Goal: Task Accomplishment & Management: Manage account settings

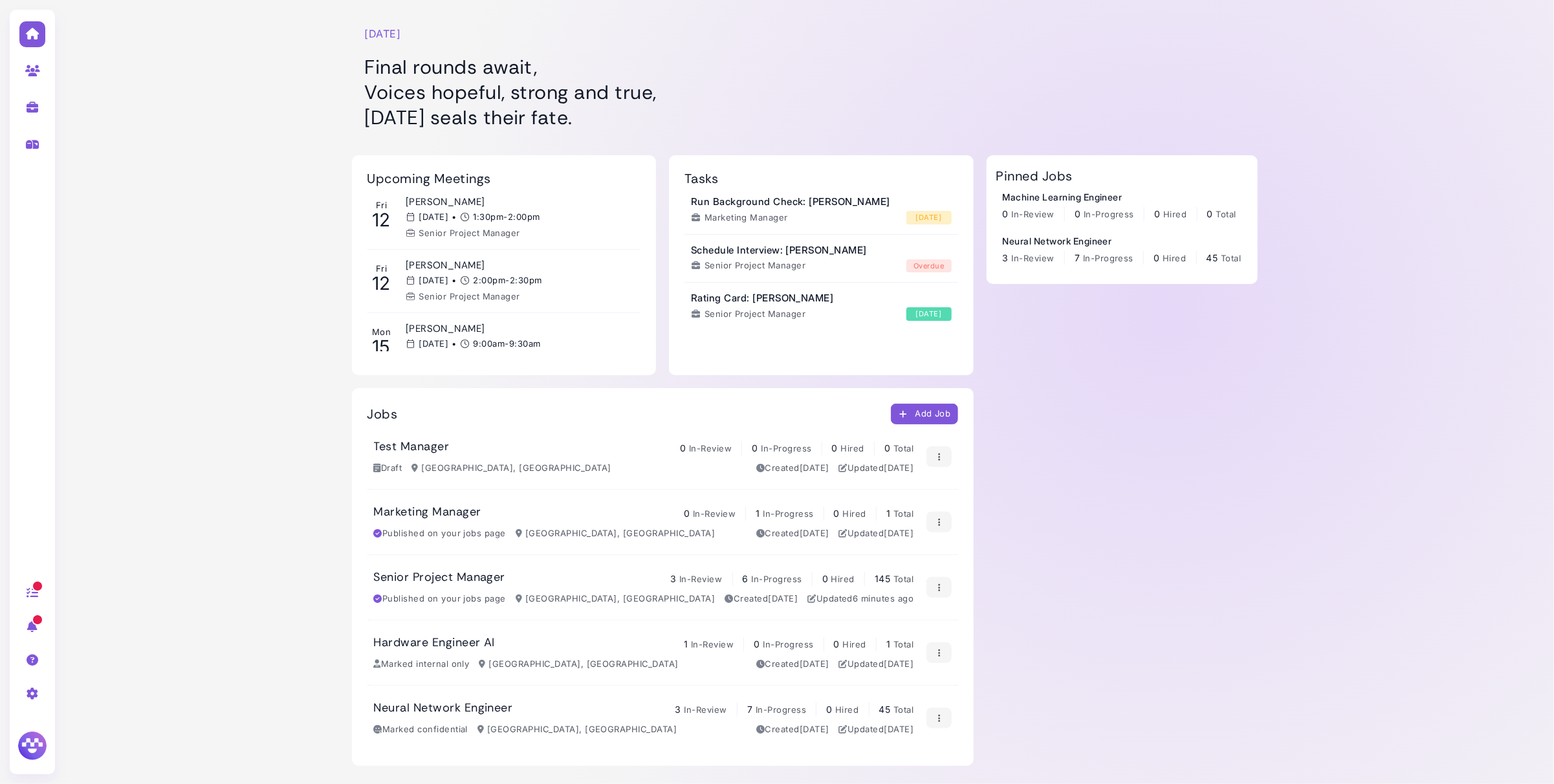
click at [585, 579] on div "Senior Project Manager 3 In-Review 6 In-Progress 0 Hired 145 Total" at bounding box center [644, 578] width 541 height 16
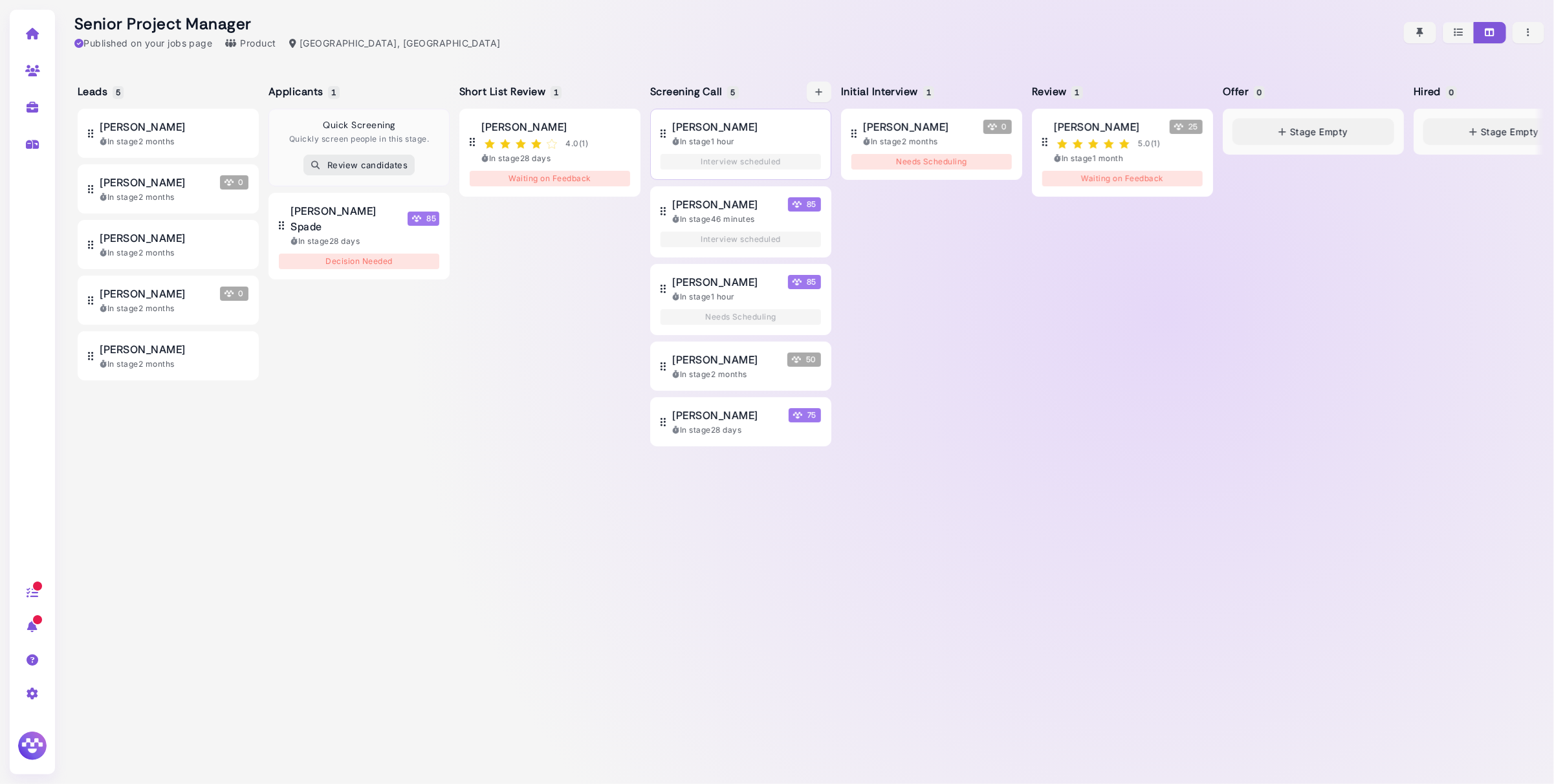
click at [752, 135] on div "[PERSON_NAME]" at bounding box center [746, 126] width 149 height 15
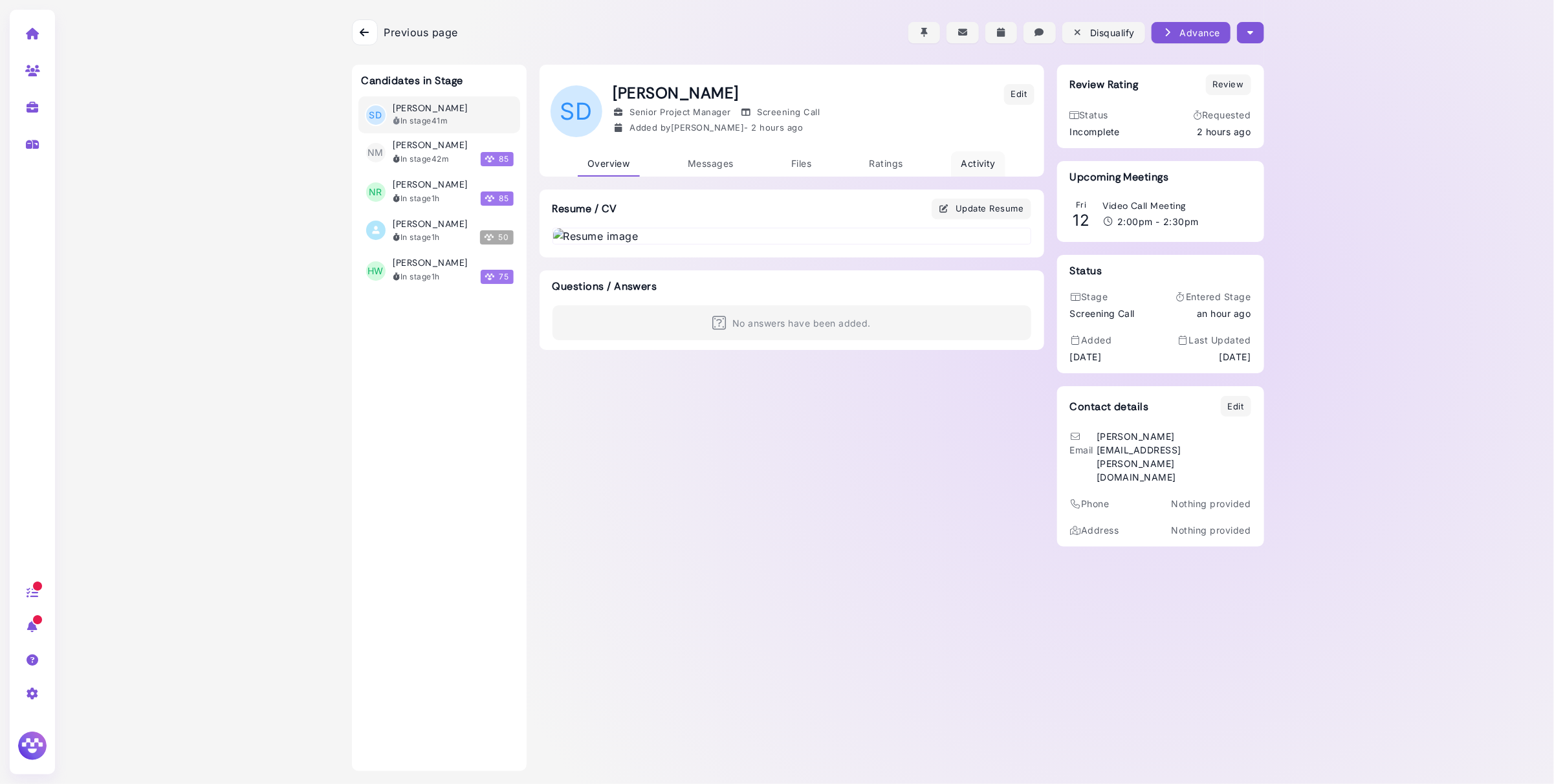
click at [974, 167] on span "Activity" at bounding box center [978, 163] width 35 height 11
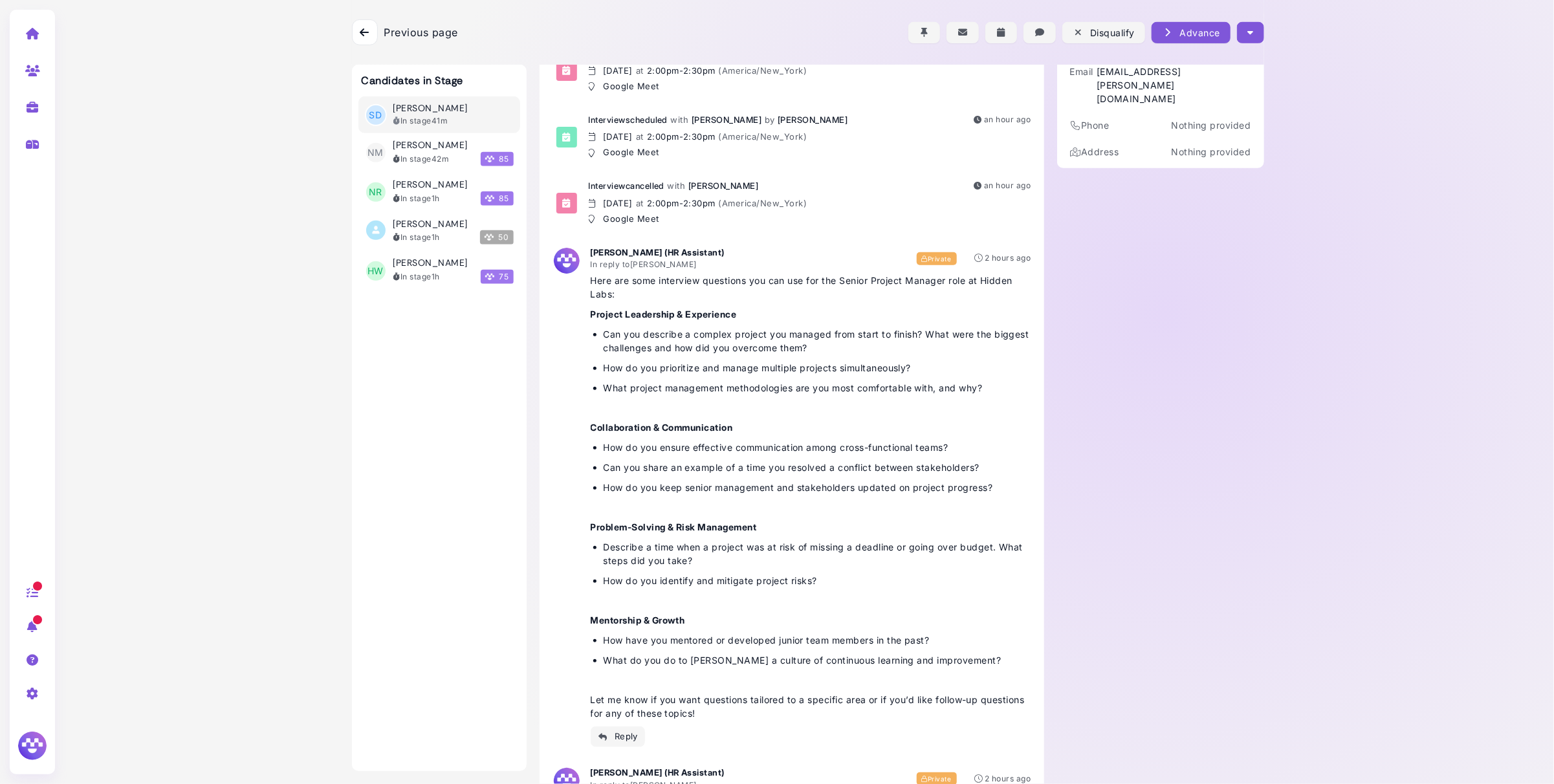
scroll to position [445, 0]
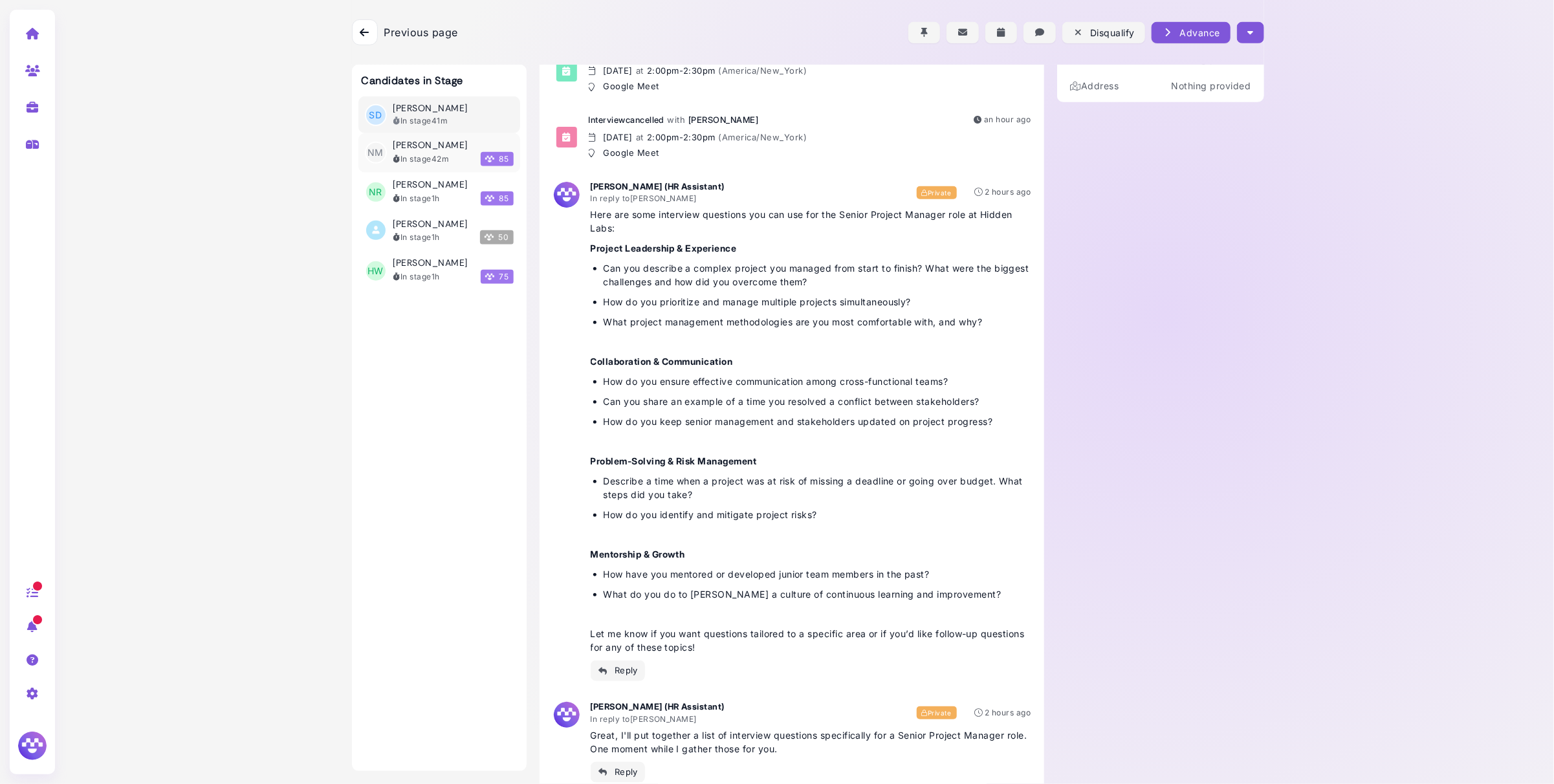
click at [425, 161] on div "In stage 42m" at bounding box center [421, 159] width 56 height 11
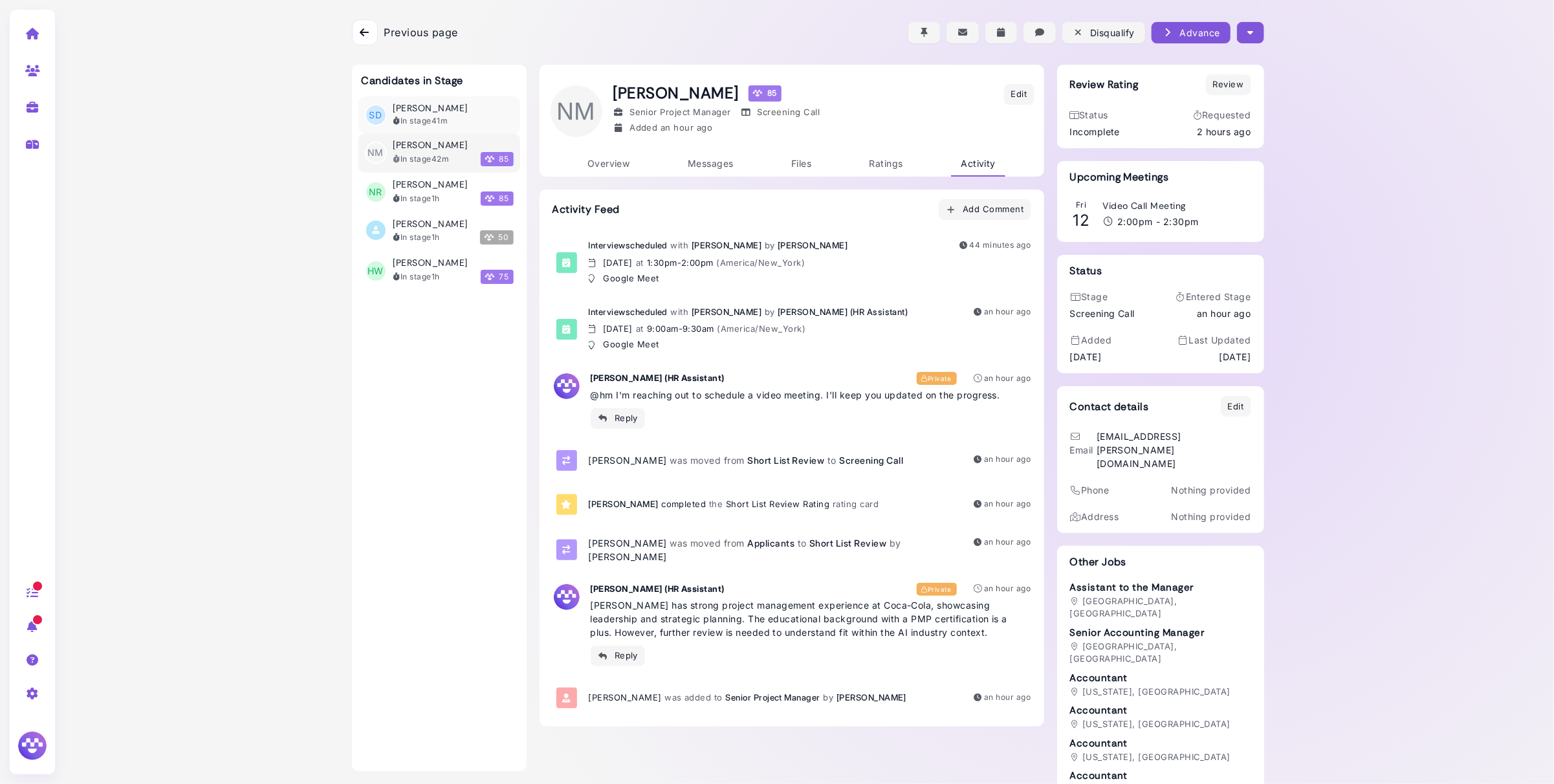
click at [436, 111] on h3 "[PERSON_NAME]" at bounding box center [431, 108] width 74 height 11
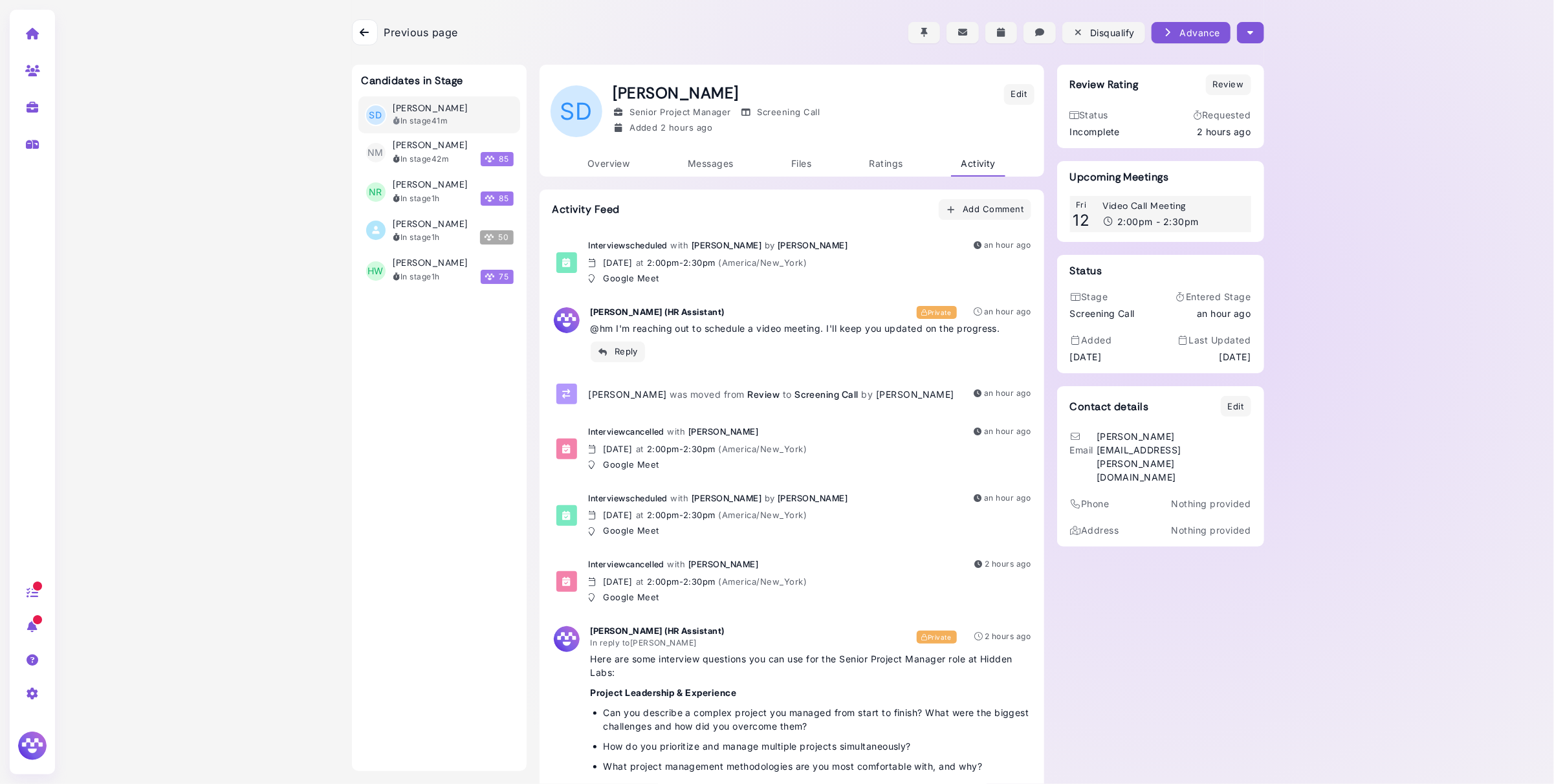
click at [1187, 211] on div "Video Call Meeting" at bounding box center [1173, 206] width 142 height 11
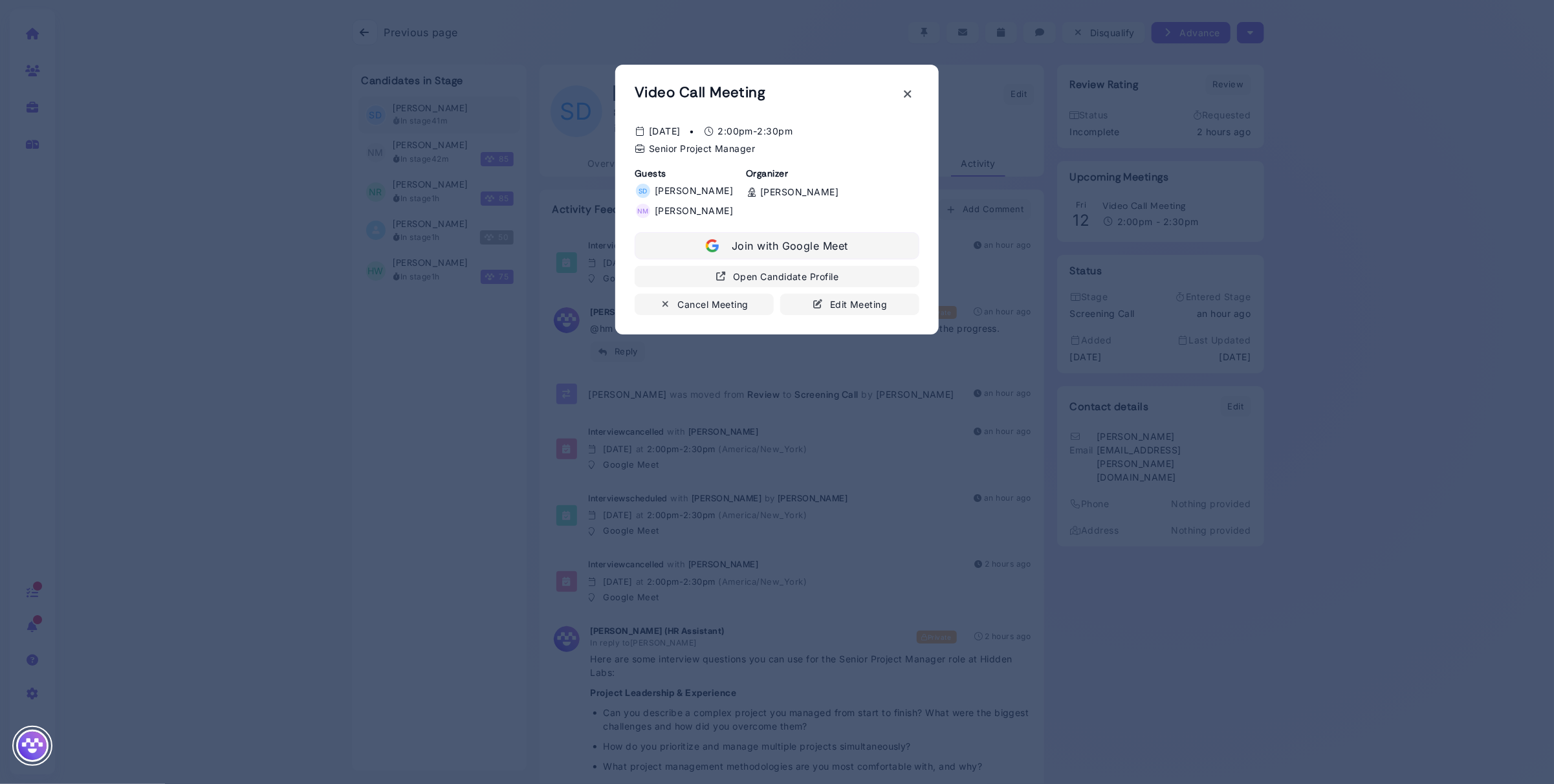
click at [816, 244] on button "Join with Google Meet" at bounding box center [777, 245] width 285 height 28
click at [910, 88] on icon at bounding box center [909, 94] width 10 height 13
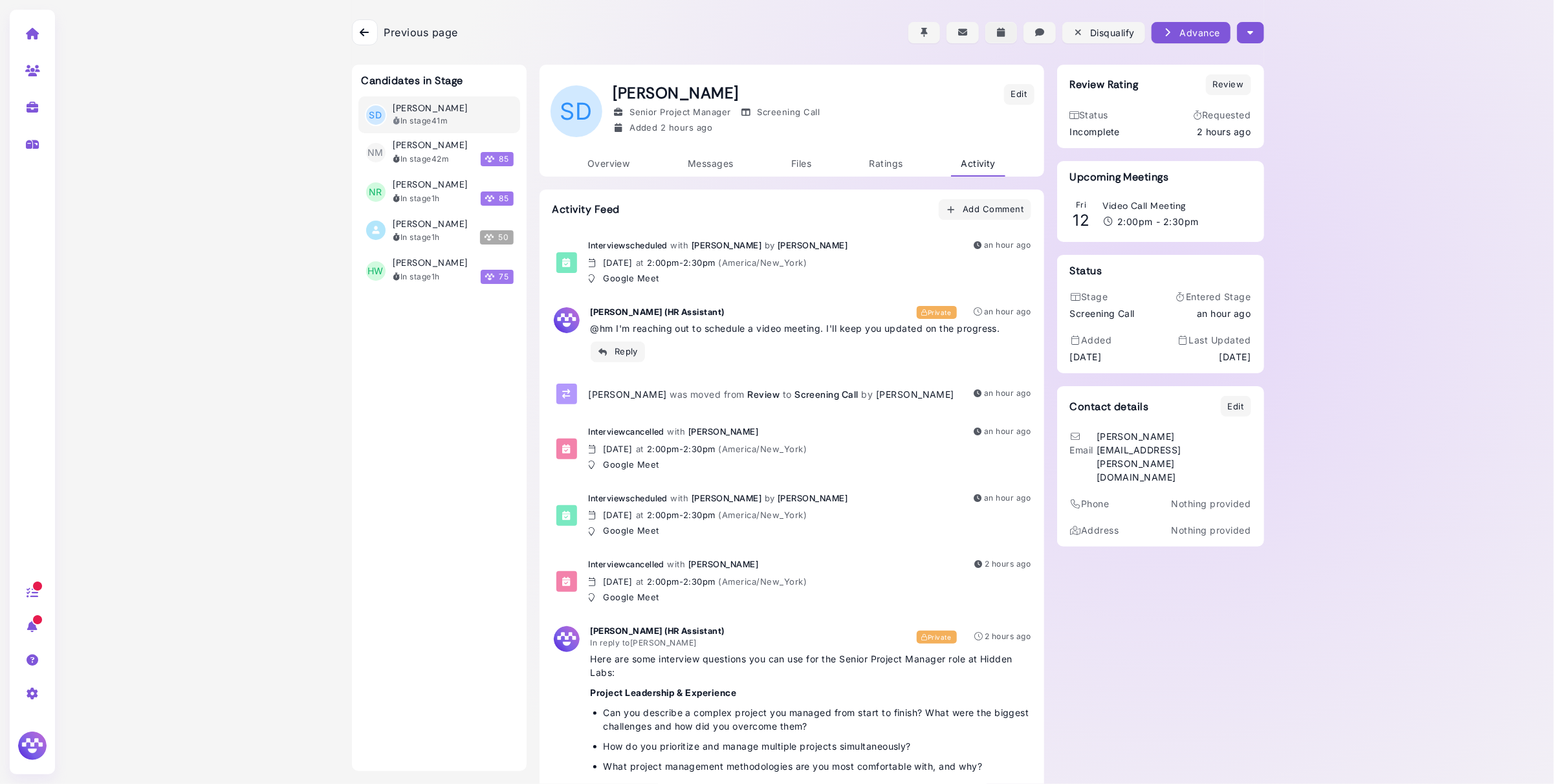
click at [999, 35] on icon "button" at bounding box center [1002, 32] width 11 height 13
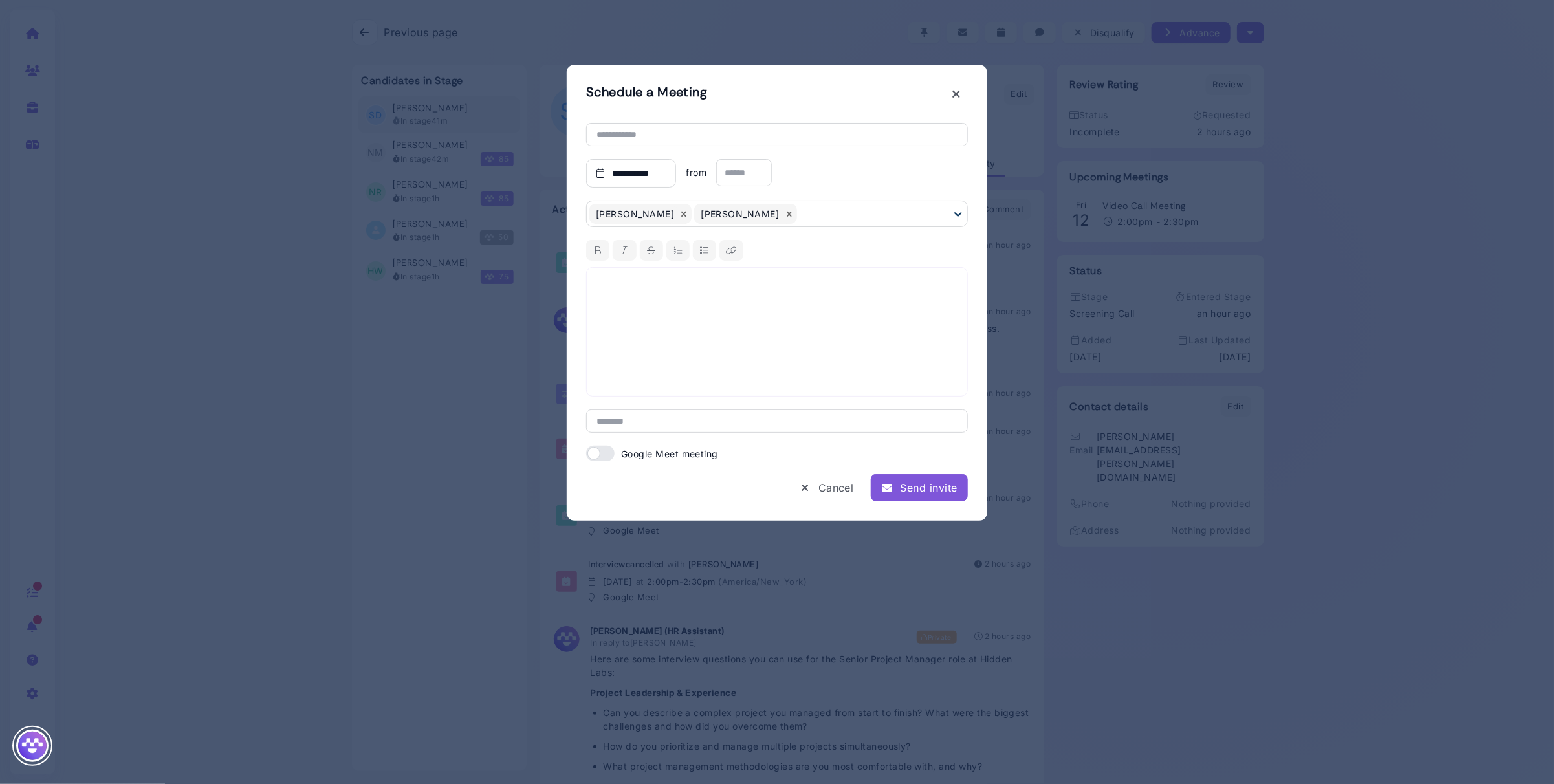
click at [606, 454] on span at bounding box center [601, 453] width 29 height 15
click at [607, 459] on span at bounding box center [601, 453] width 29 height 15
click at [833, 487] on div "Cancel" at bounding box center [827, 488] width 55 height 15
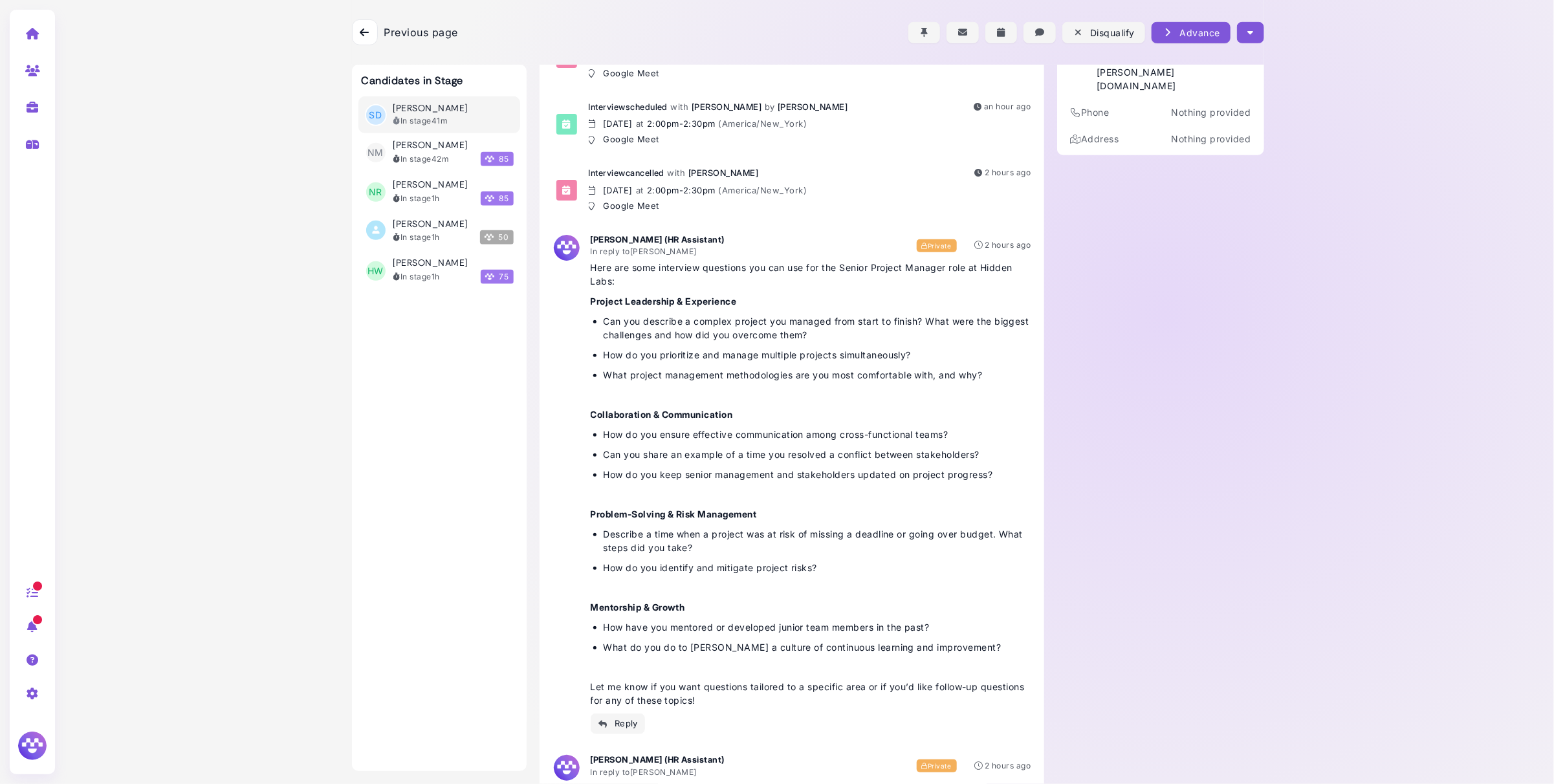
scroll to position [396, 0]
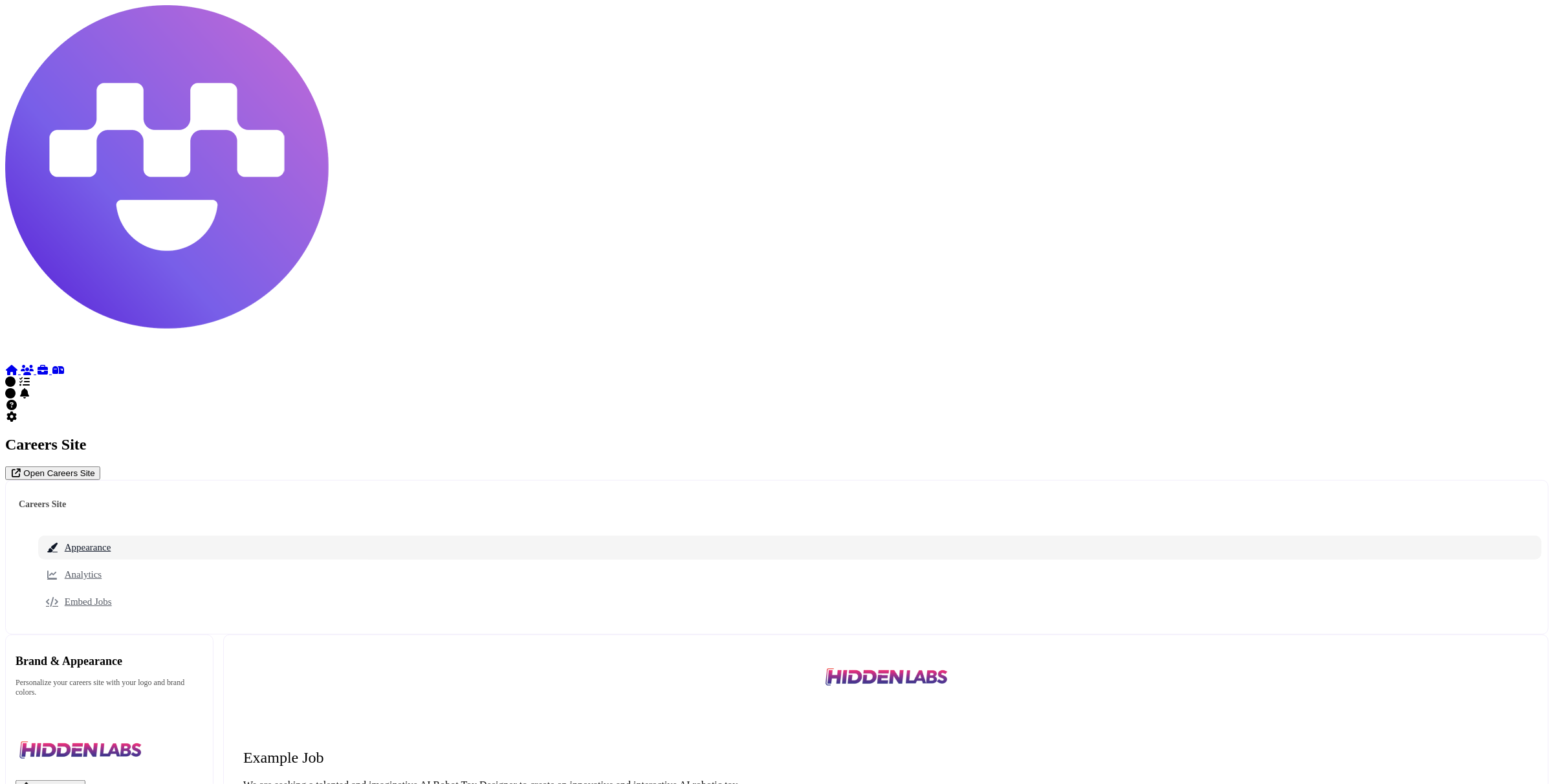
click at [21, 365] on link at bounding box center [12, 371] width 15 height 11
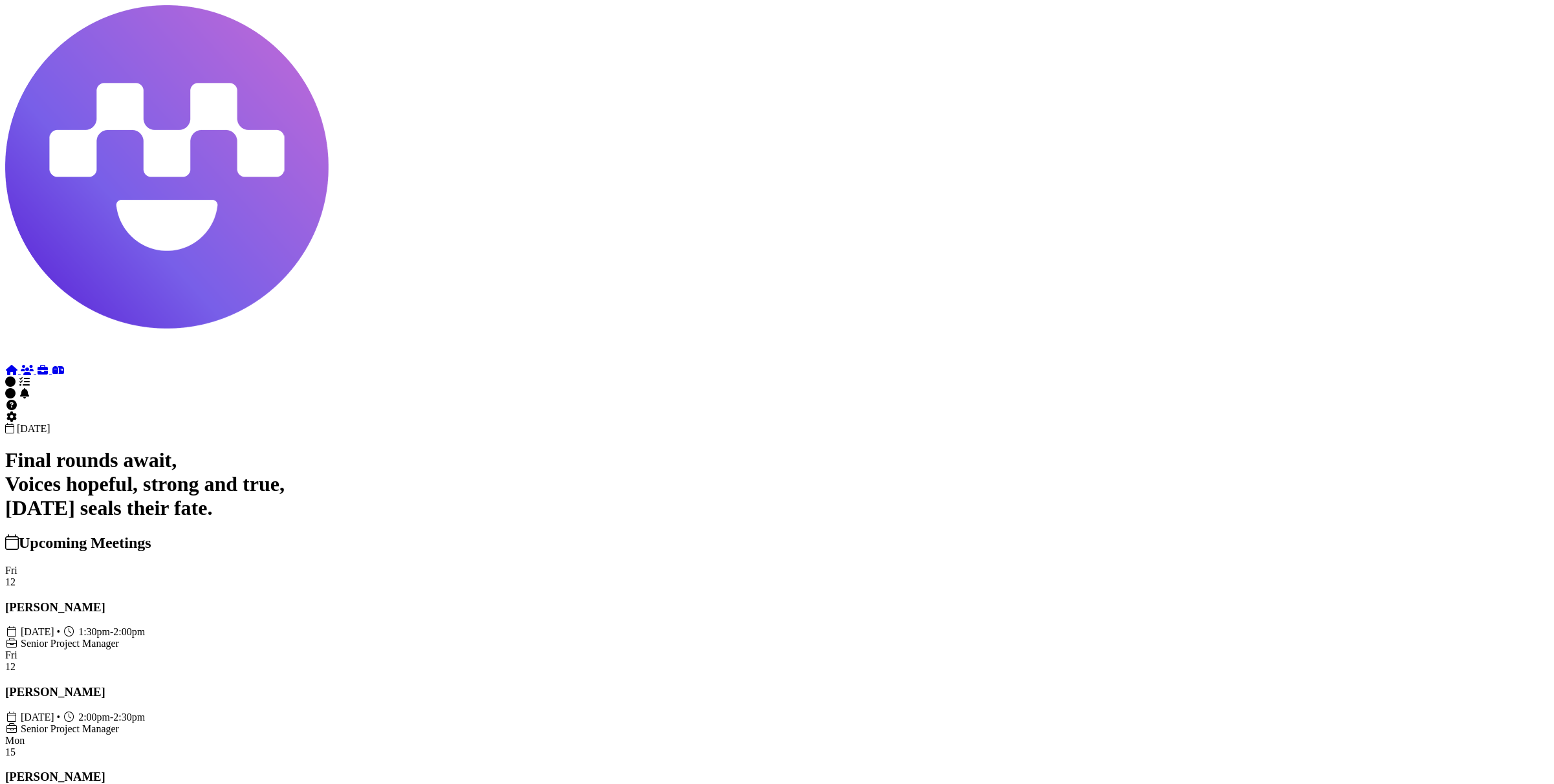
click at [532, 638] on div "Senior Project Manager" at bounding box center [777, 643] width 1544 height 11
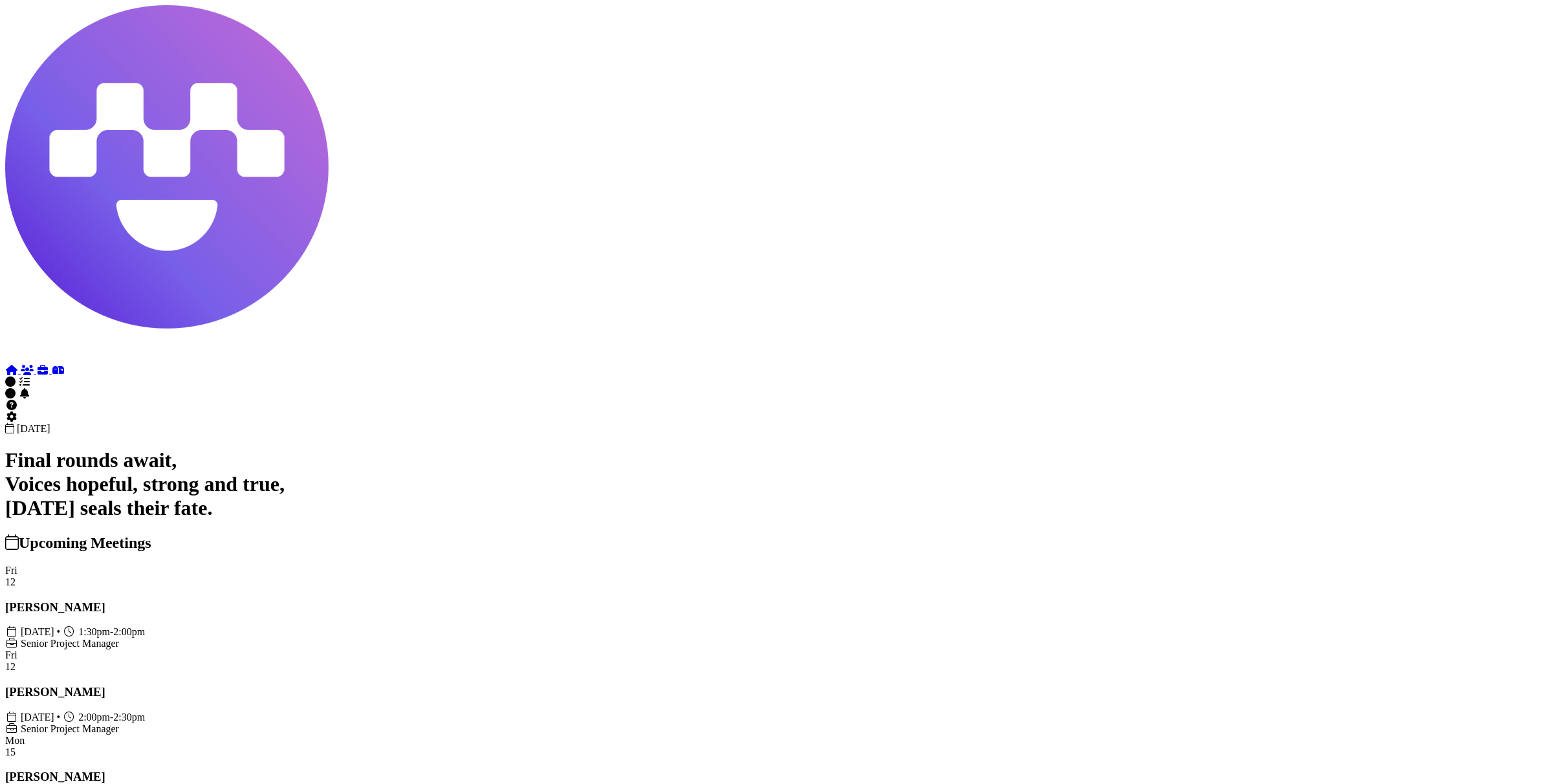
click at [316, 5] on div at bounding box center [777, 5] width 1544 height 0
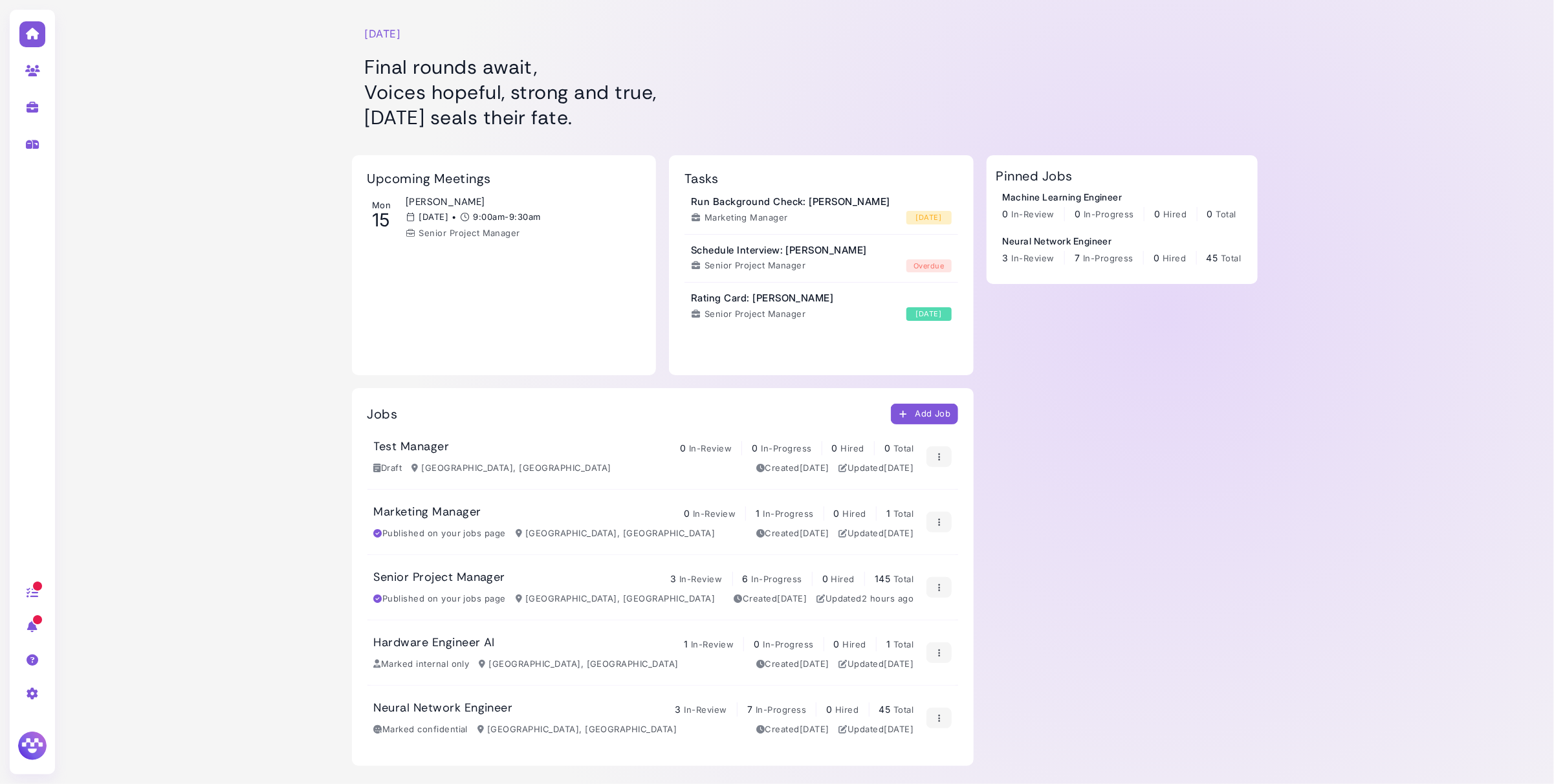
click at [532, 574] on div "Senior Project Manager 3 In-Review 6 In-Progress 0 Hired 145 Total" at bounding box center [644, 578] width 541 height 16
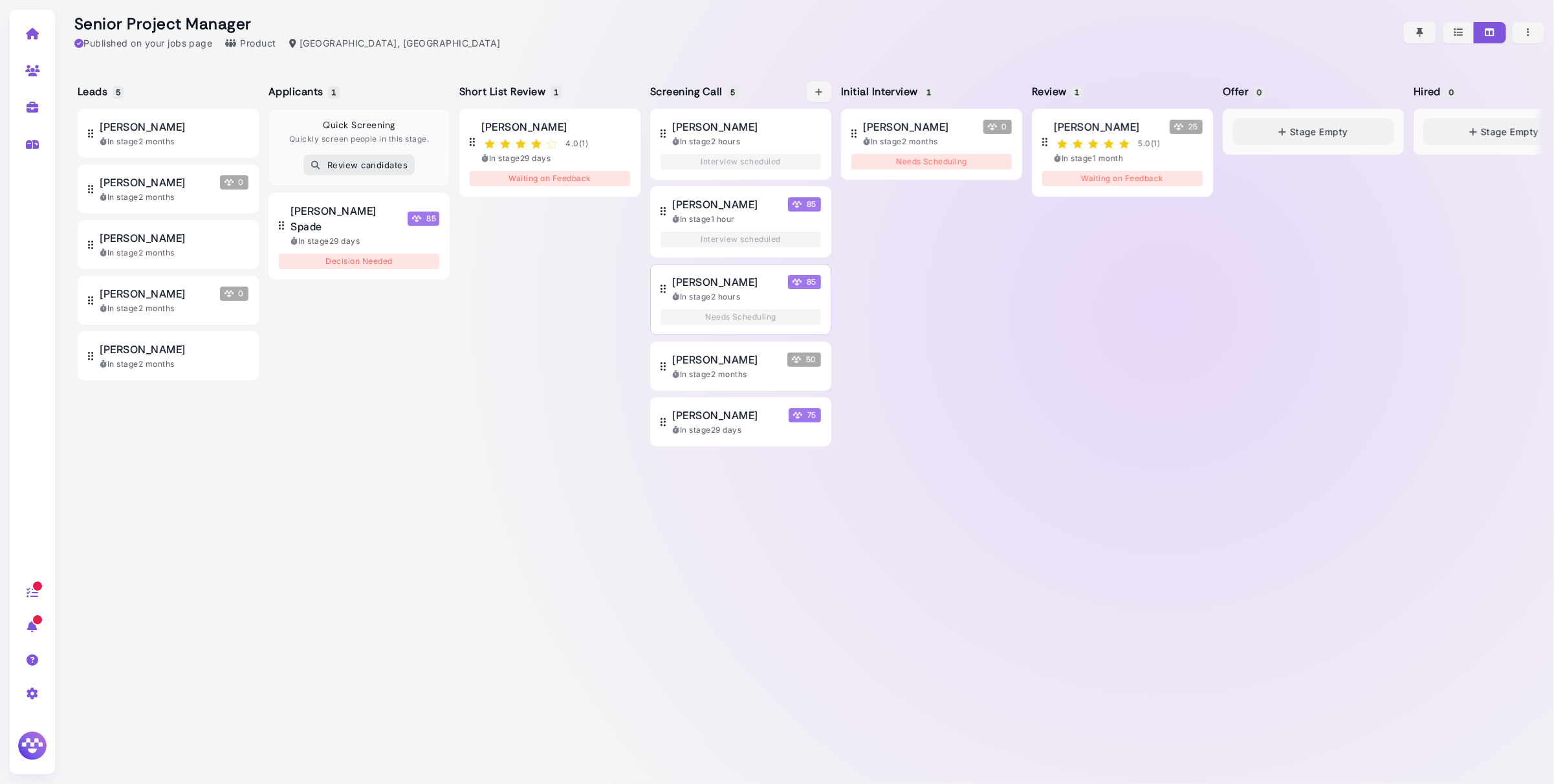
click at [762, 285] on div "[PERSON_NAME] 85" at bounding box center [746, 282] width 149 height 15
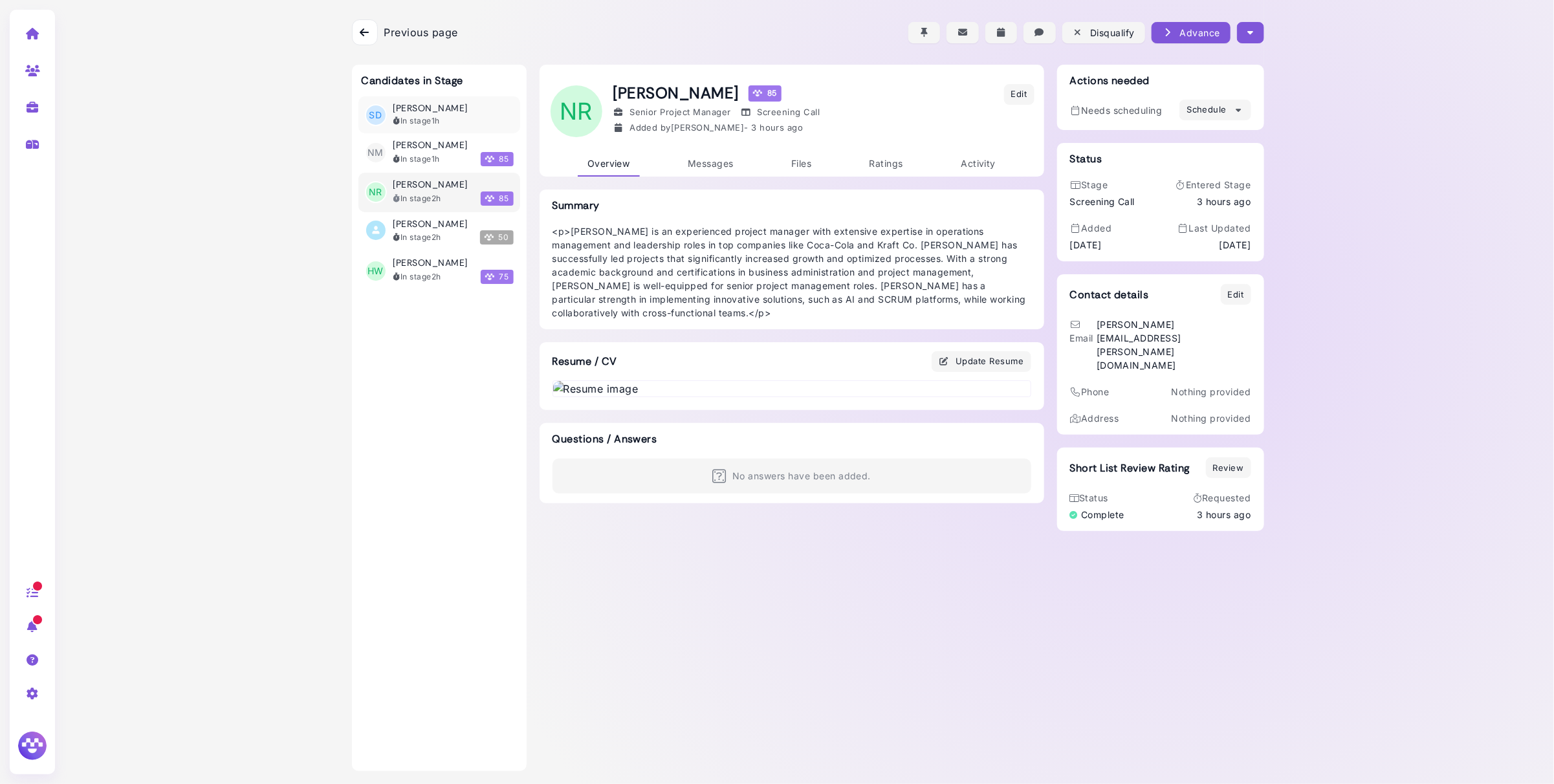
click at [416, 105] on h3 "[PERSON_NAME]" at bounding box center [431, 108] width 74 height 11
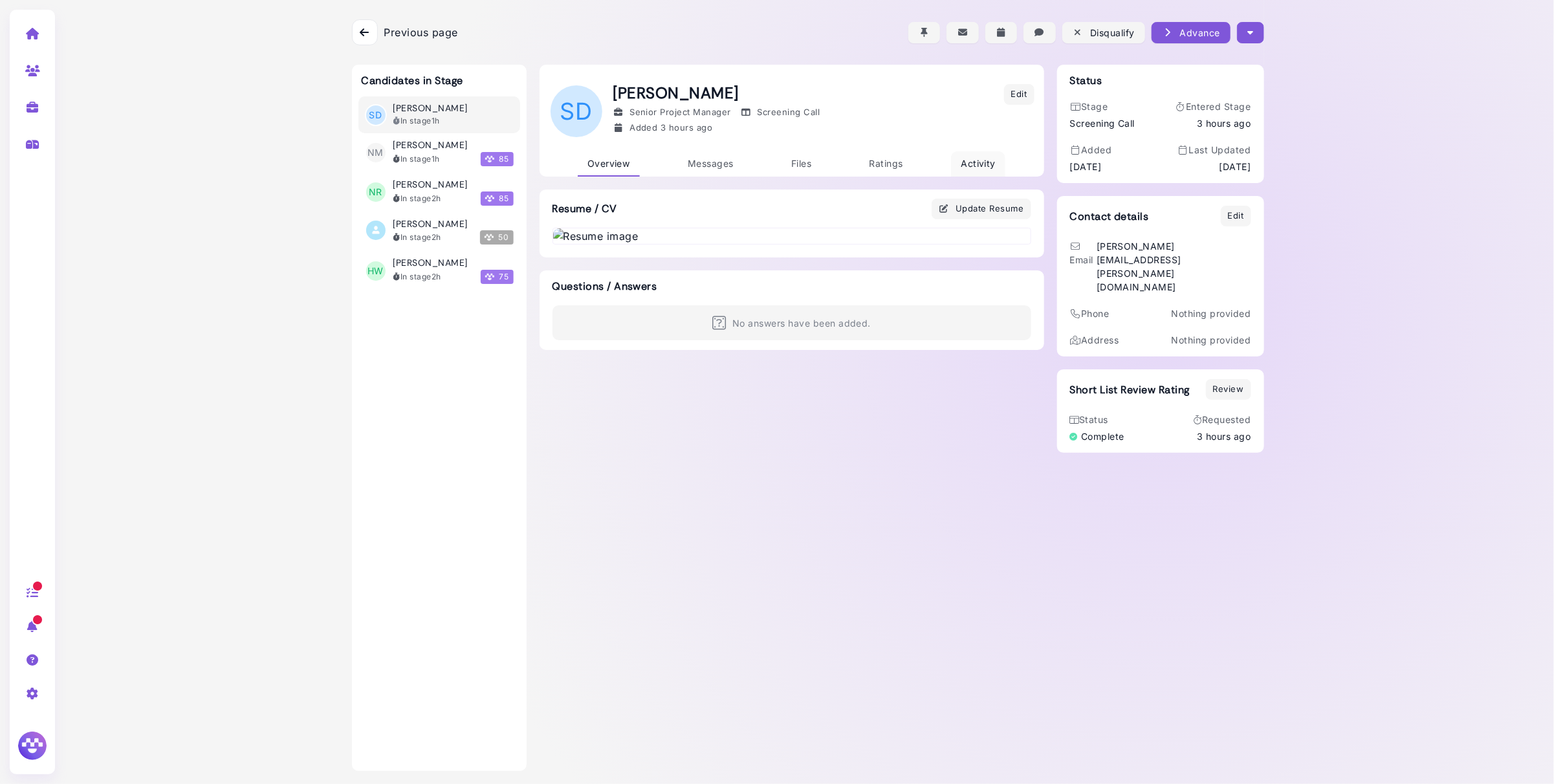
click at [983, 163] on span "Activity" at bounding box center [978, 163] width 35 height 11
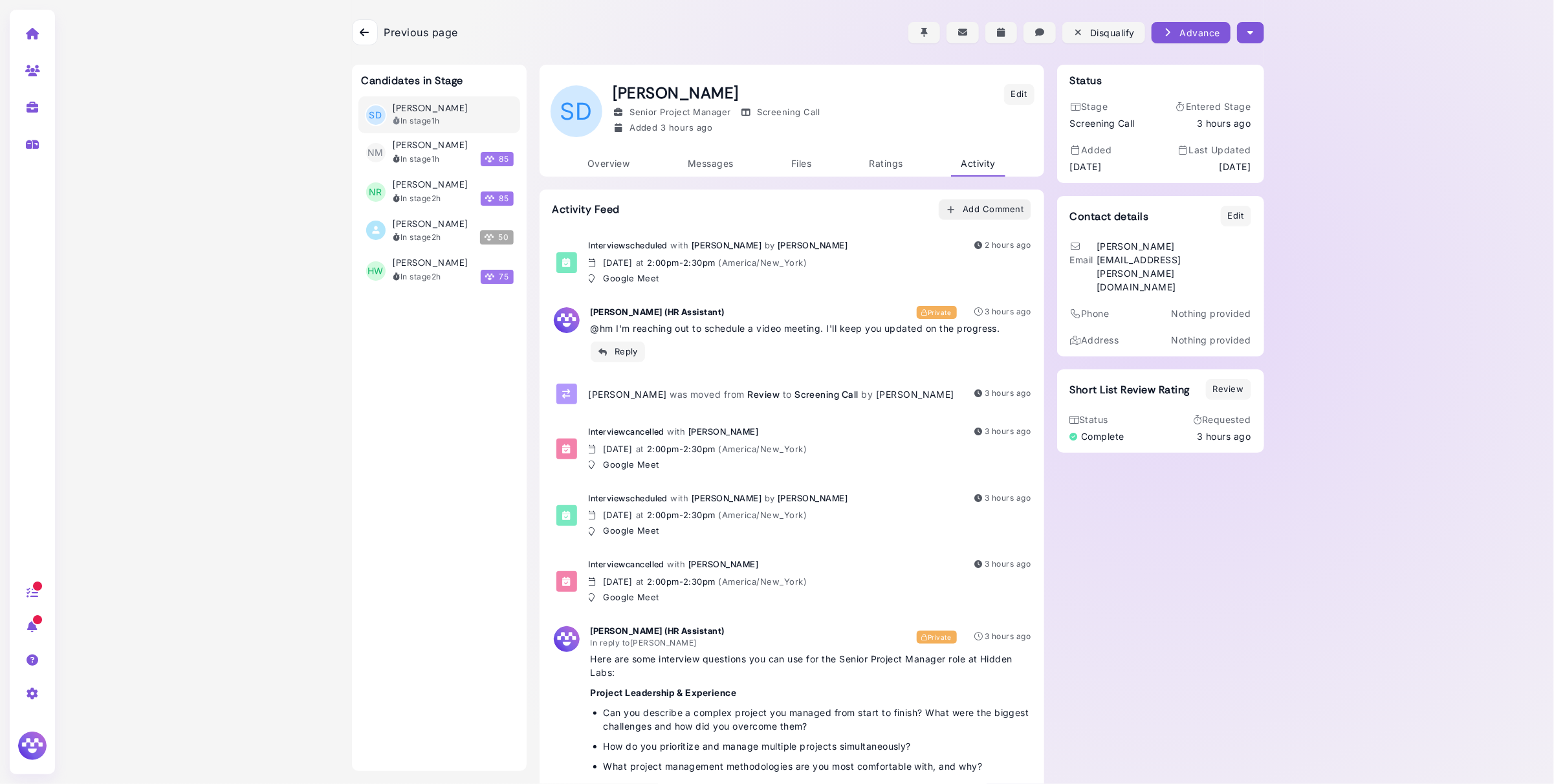
click at [975, 210] on div "Add Comment" at bounding box center [985, 210] width 78 height 13
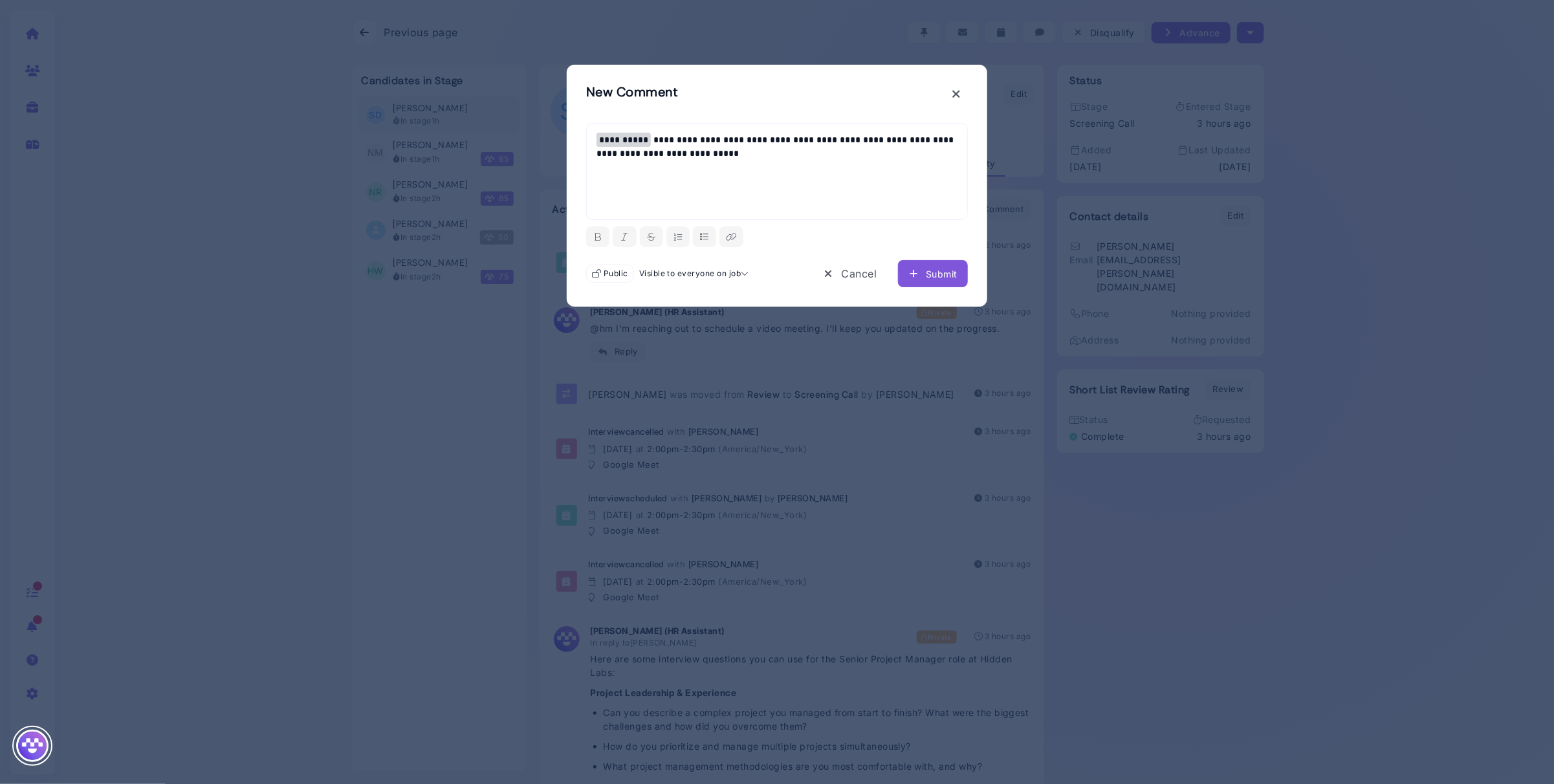
click at [933, 280] on div "Submit" at bounding box center [933, 274] width 49 height 13
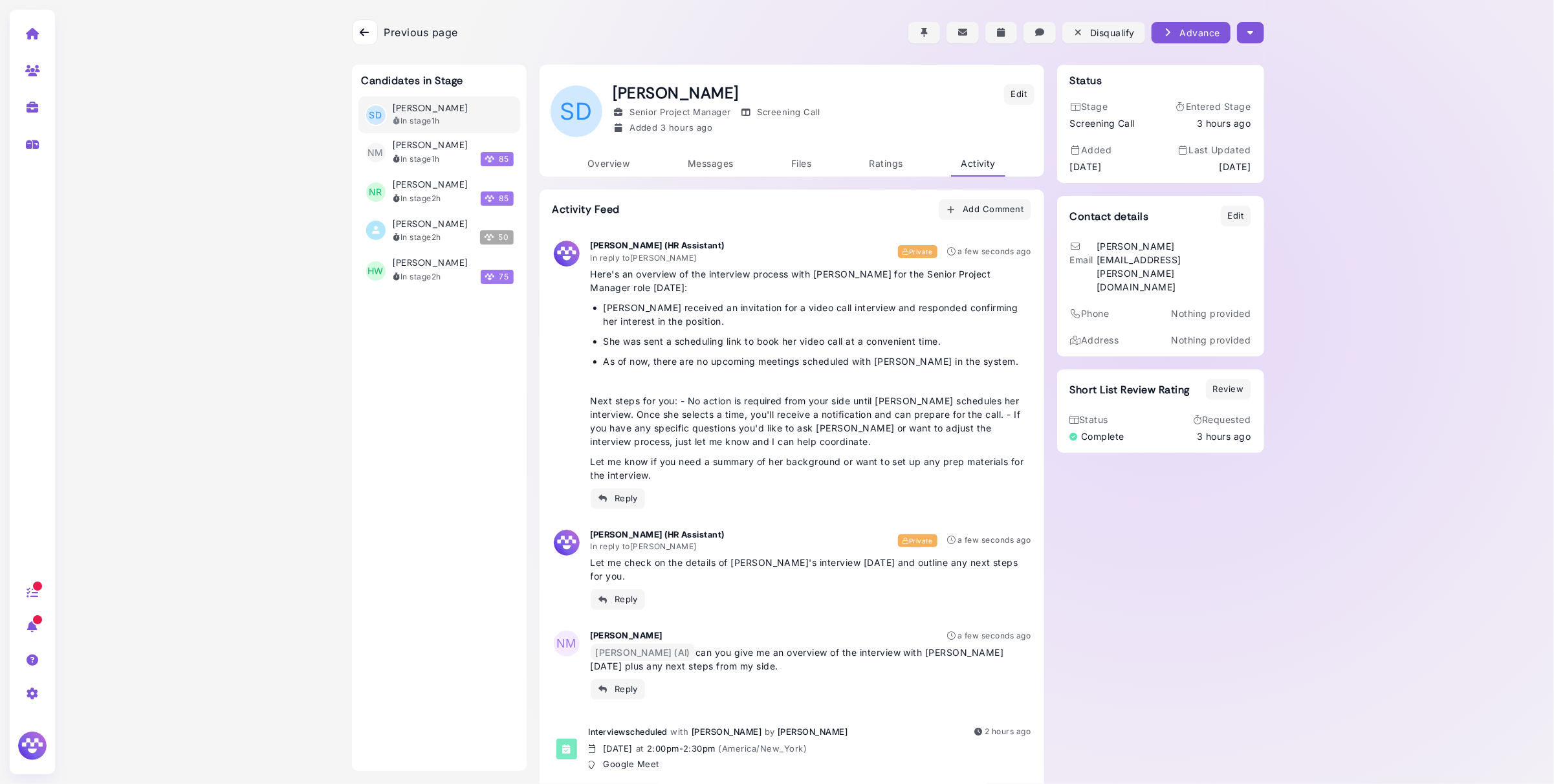
drag, startPoint x: 688, startPoint y: 658, endPoint x: 659, endPoint y: 644, distance: 32.2
click at [659, 646] on p "Megan (AI) can you give me an overview of the interview with Sarah today plus a…" at bounding box center [812, 660] width 441 height 28
drag, startPoint x: 680, startPoint y: 652, endPoint x: 658, endPoint y: 642, distance: 24.2
click at [658, 646] on p "Megan (AI) can you give me an overview of the interview with Sarah today plus a…" at bounding box center [812, 660] width 441 height 28
drag, startPoint x: 660, startPoint y: 639, endPoint x: 674, endPoint y: 651, distance: 18.4
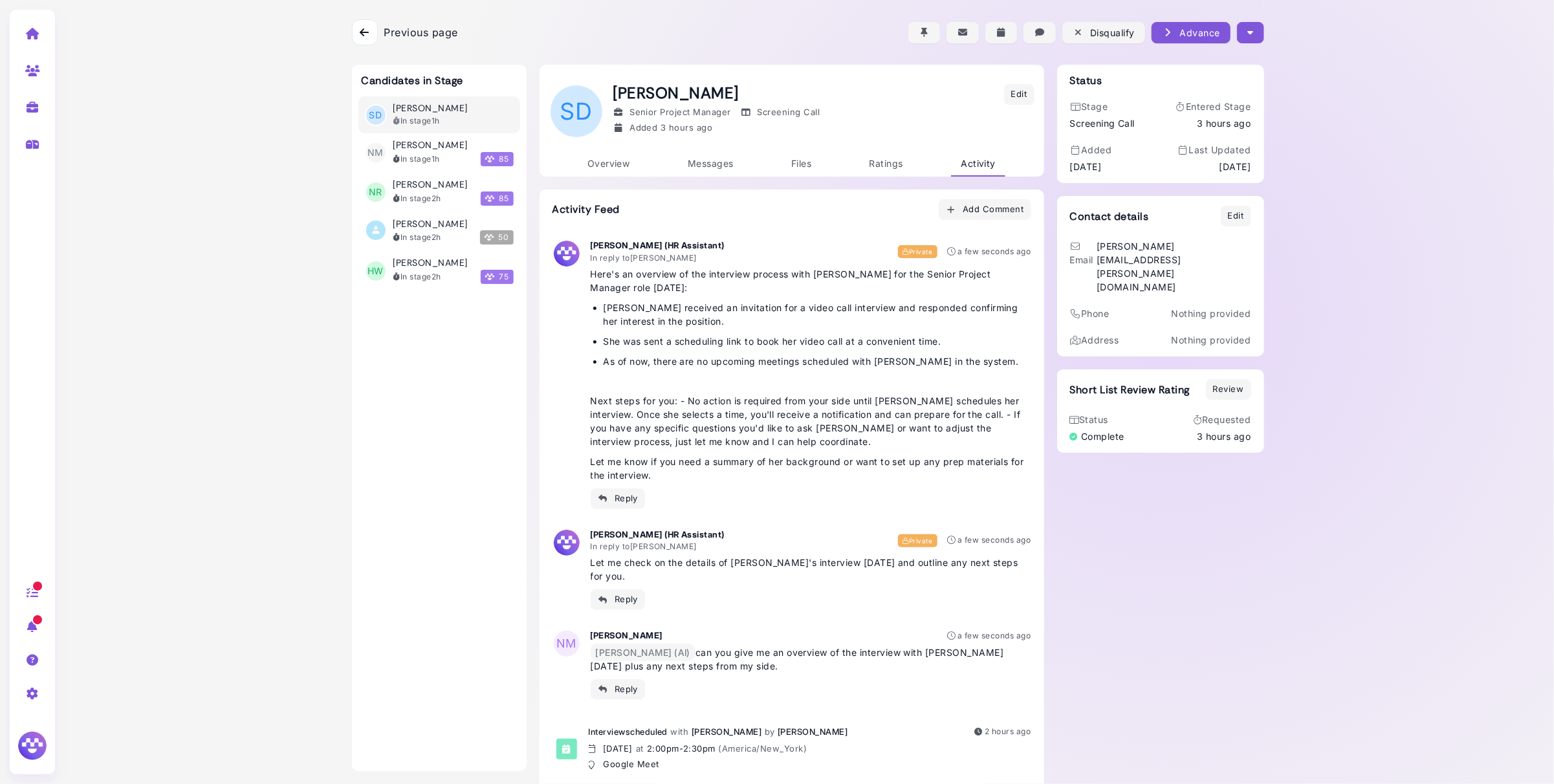
click at [697, 647] on p "Megan (AI) can you give me an overview of the interview with Sarah today plus a…" at bounding box center [812, 660] width 441 height 28
click at [64, 756] on div at bounding box center [32, 746] width 64 height 64
click at [46, 754] on img at bounding box center [31, 745] width 33 height 33
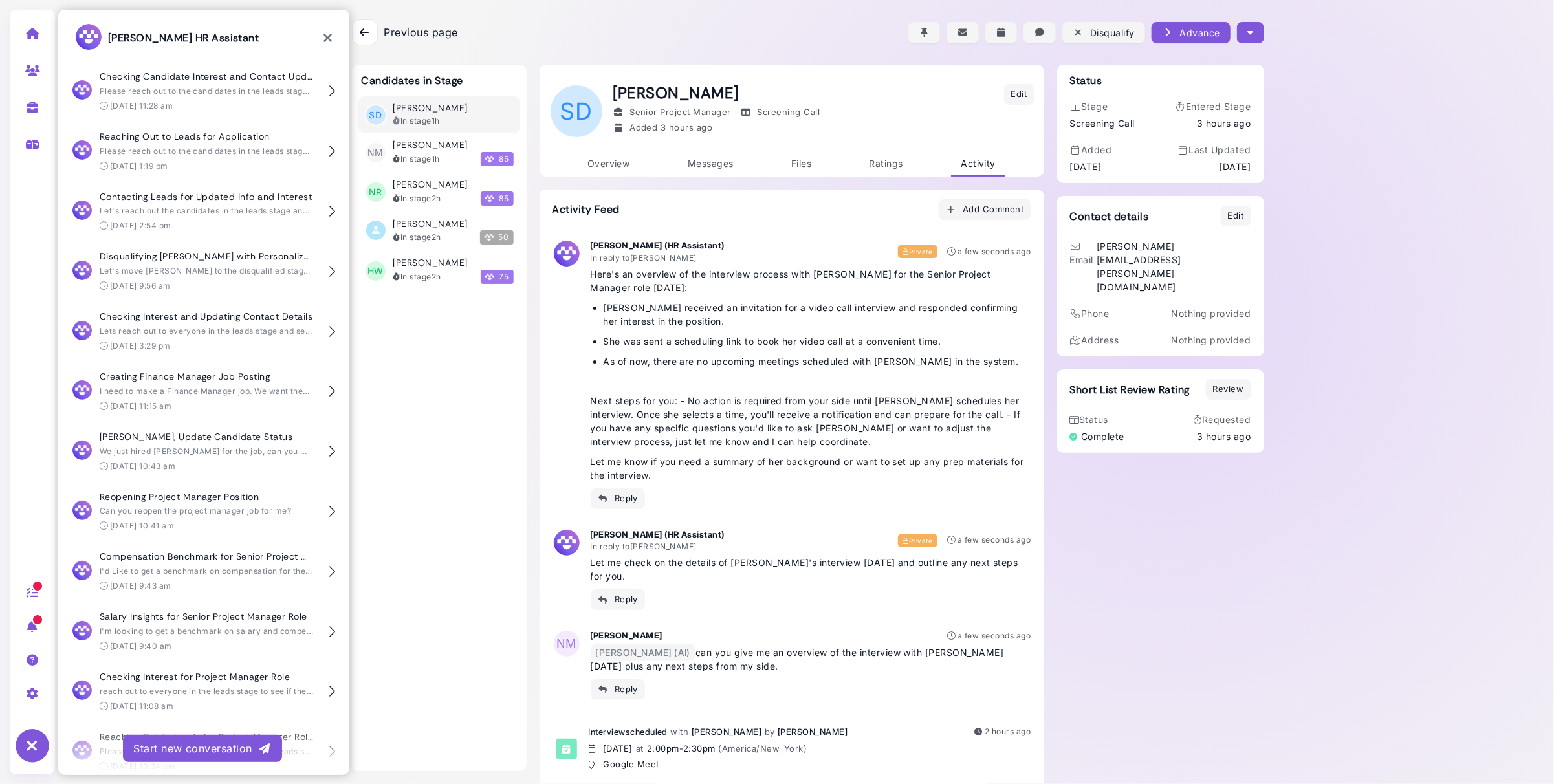
click at [228, 752] on div "Start new conversation" at bounding box center [202, 749] width 139 height 15
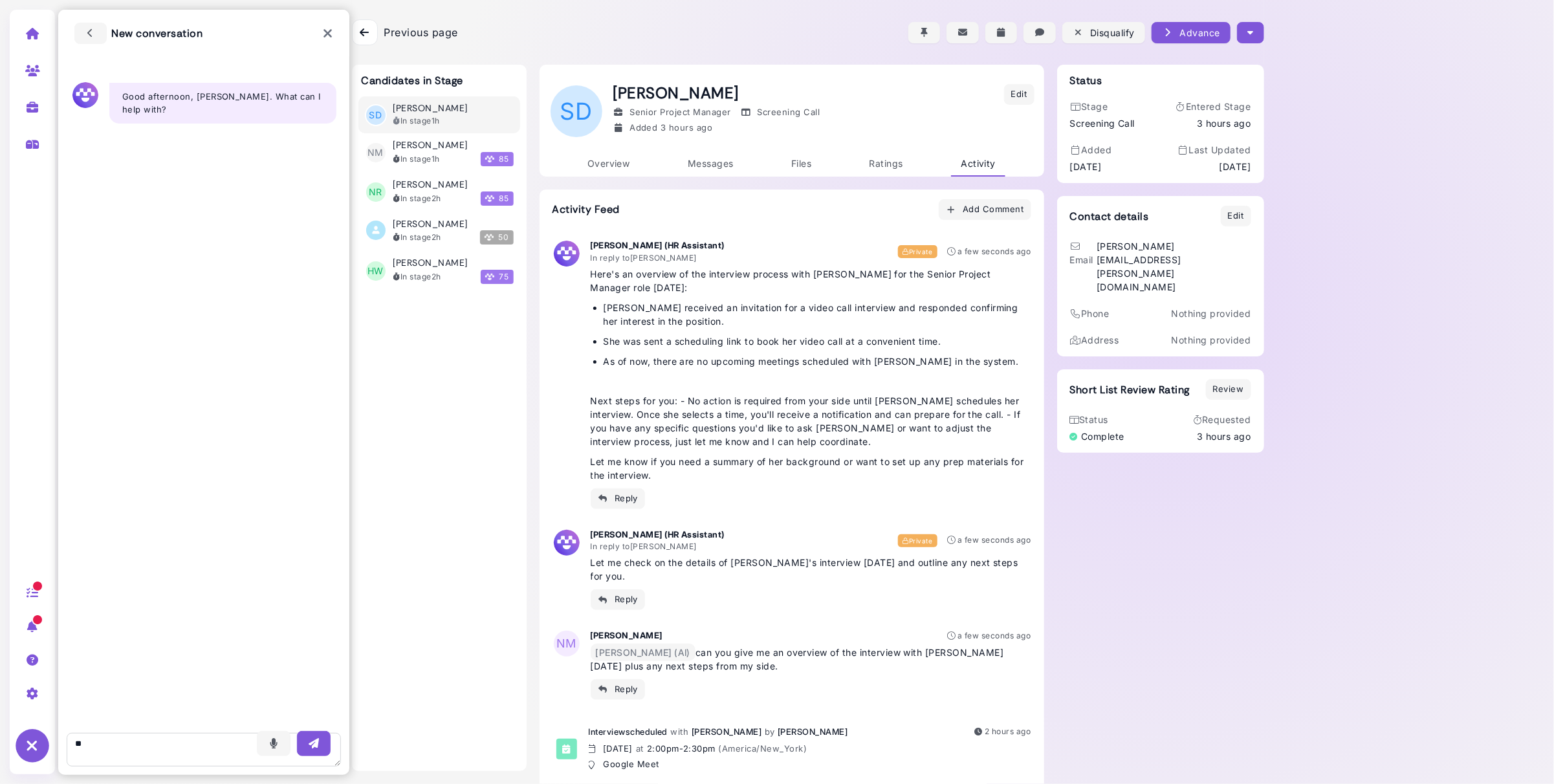
type textarea "*"
drag, startPoint x: 181, startPoint y: 744, endPoint x: 188, endPoint y: 754, distance: 12.2
click at [181, 745] on textarea "**********" at bounding box center [203, 749] width 275 height 33
click at [167, 745] on textarea "**********" at bounding box center [203, 749] width 275 height 33
click at [185, 761] on textarea "**********" at bounding box center [203, 749] width 275 height 33
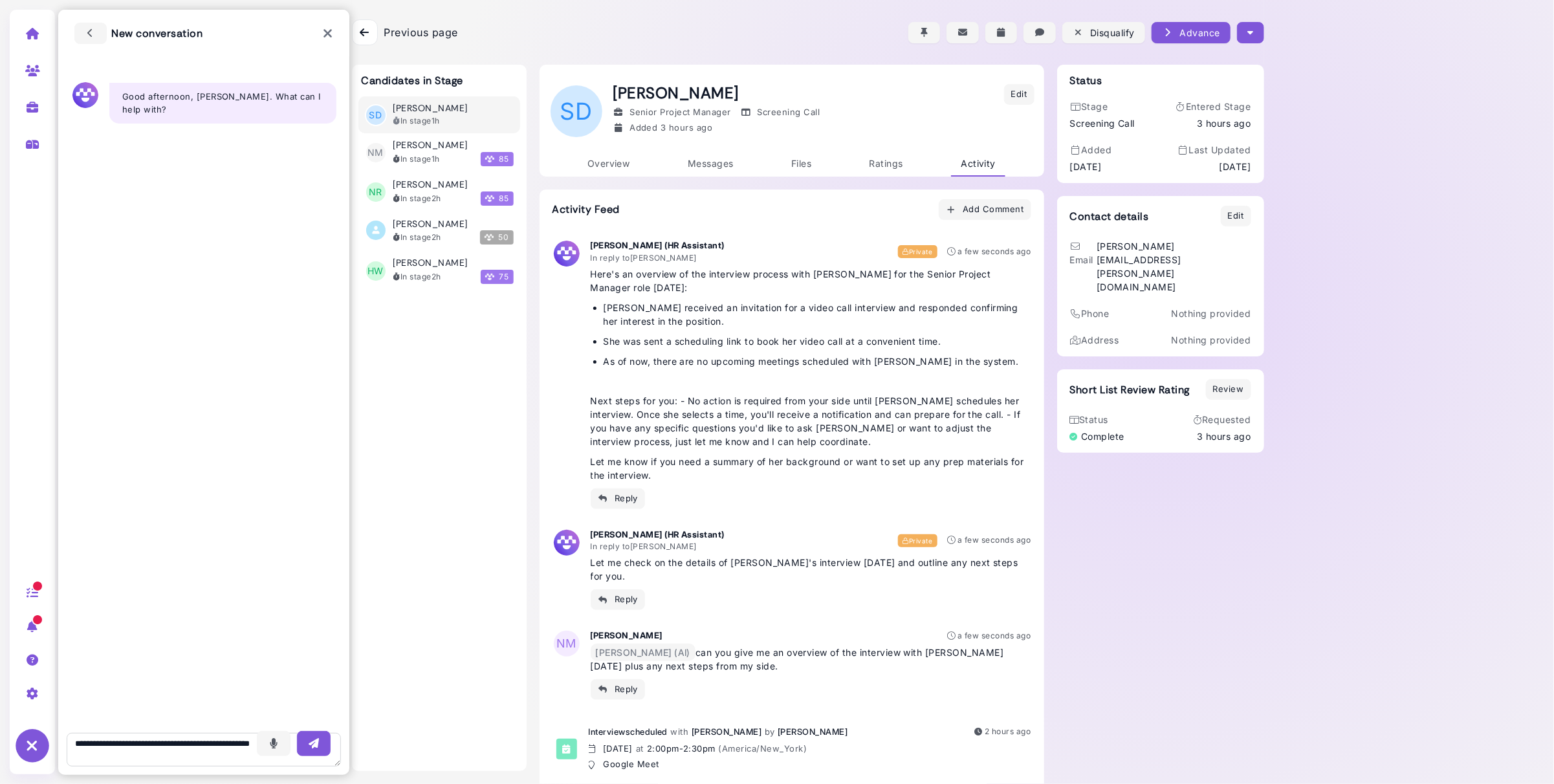
type textarea "**********"
click at [317, 745] on icon "button" at bounding box center [314, 744] width 13 height 13
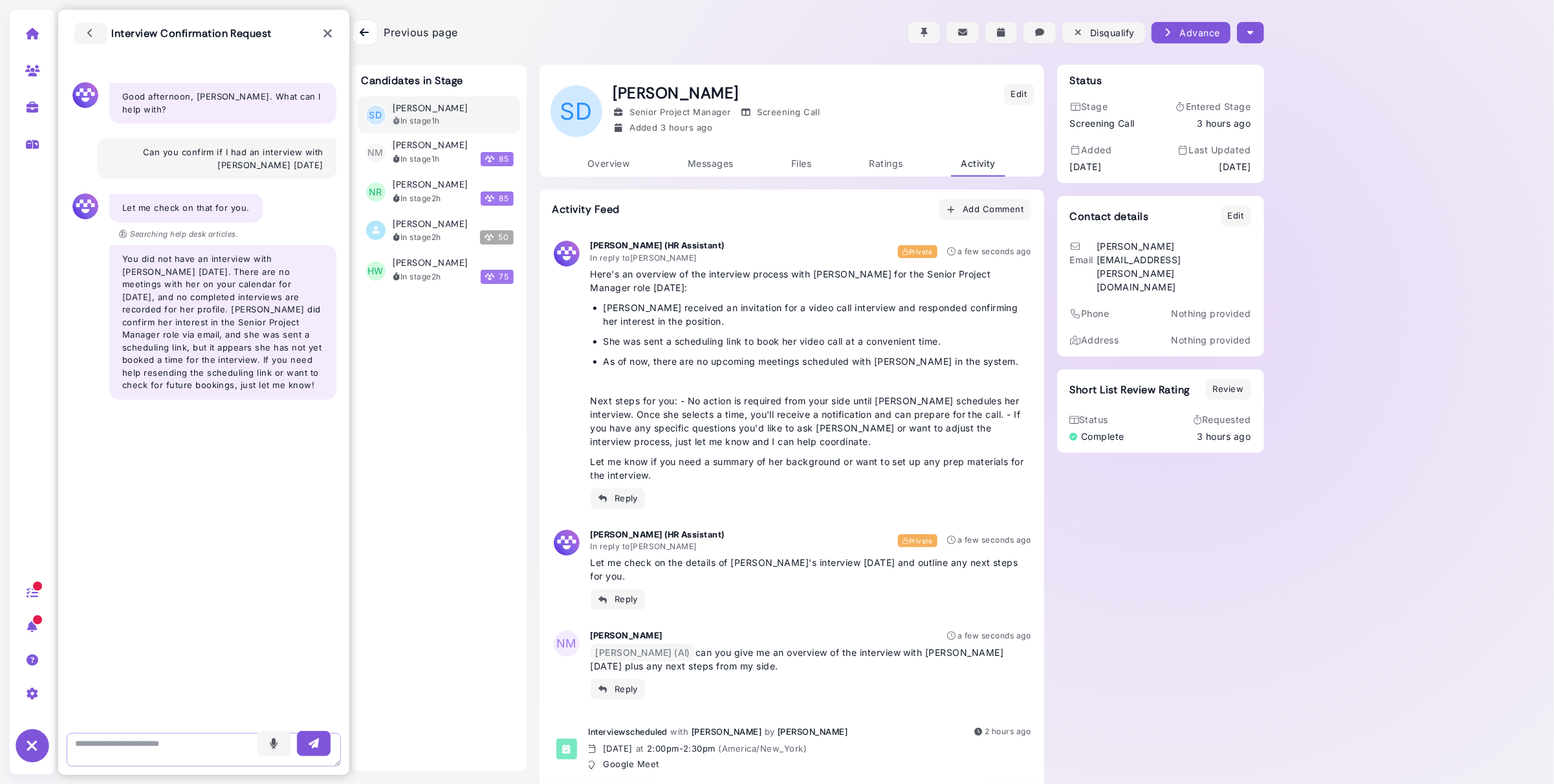
click at [203, 743] on textarea at bounding box center [203, 749] width 275 height 33
type textarea "**********"
click at [325, 745] on button "button" at bounding box center [314, 743] width 33 height 26
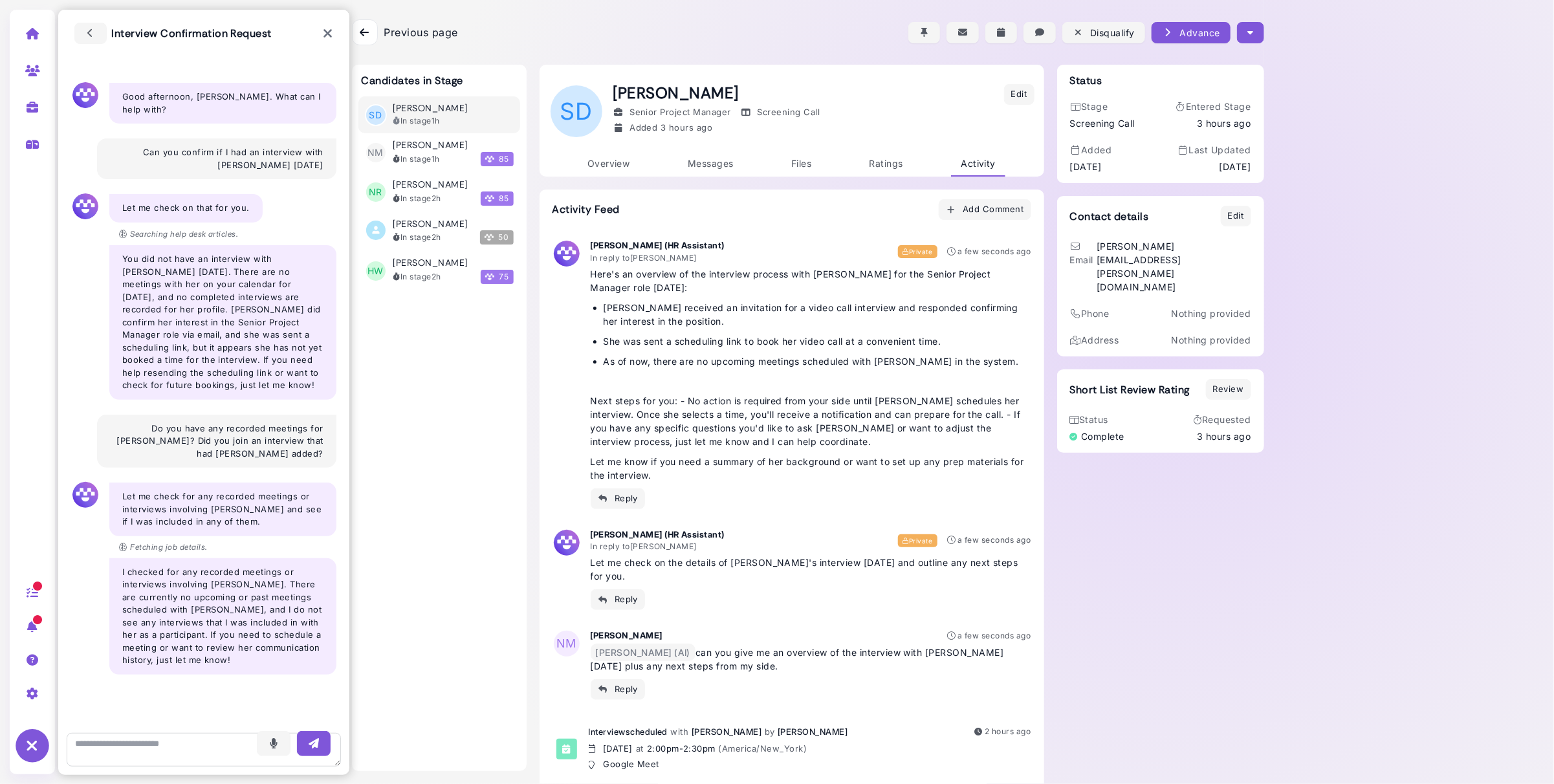
click at [321, 35] on div "Interview Confirmation Request" at bounding box center [203, 33] width 291 height 48
click at [325, 35] on icon at bounding box center [328, 34] width 10 height 13
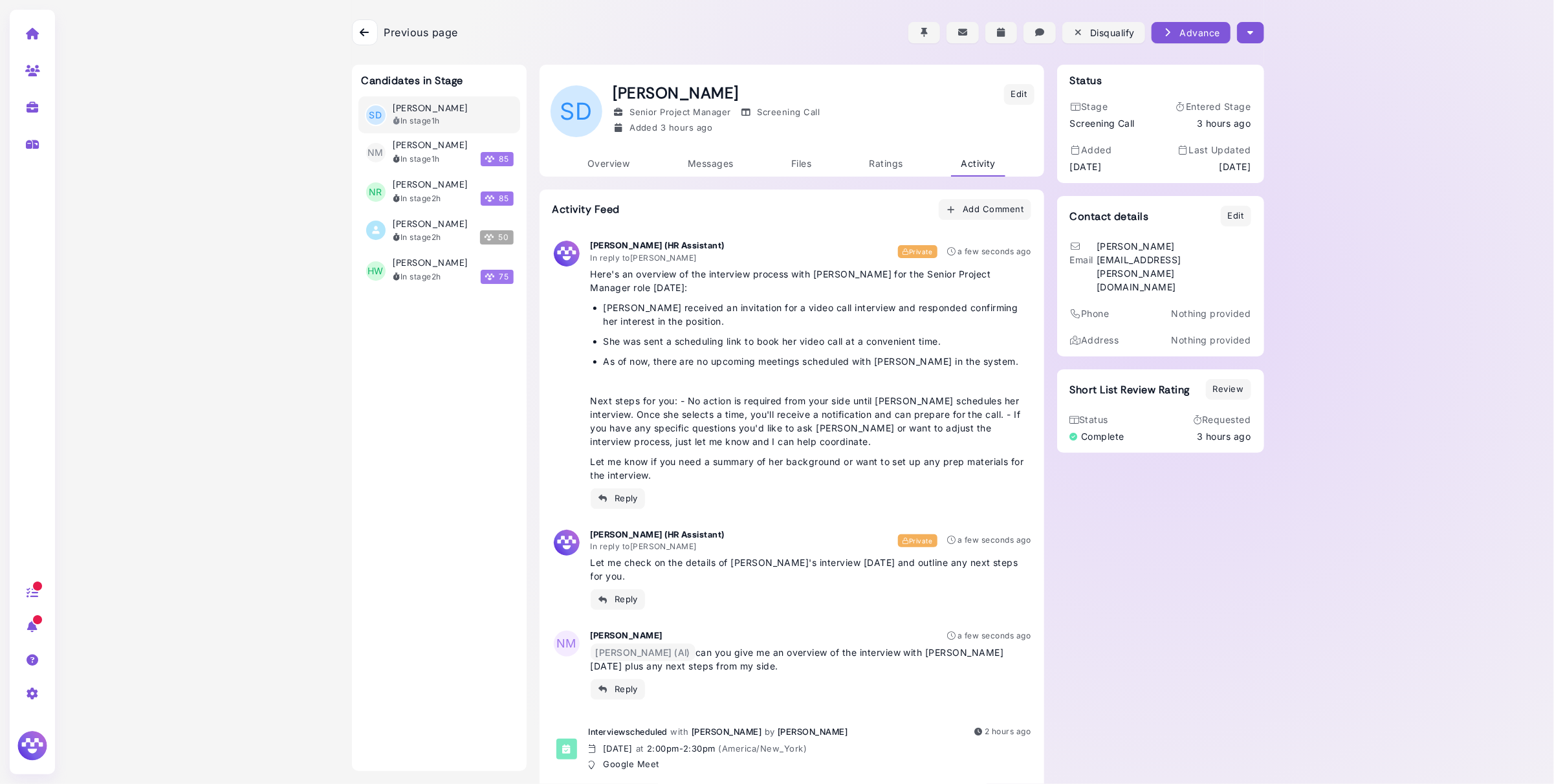
click at [368, 31] on icon at bounding box center [365, 32] width 10 height 10
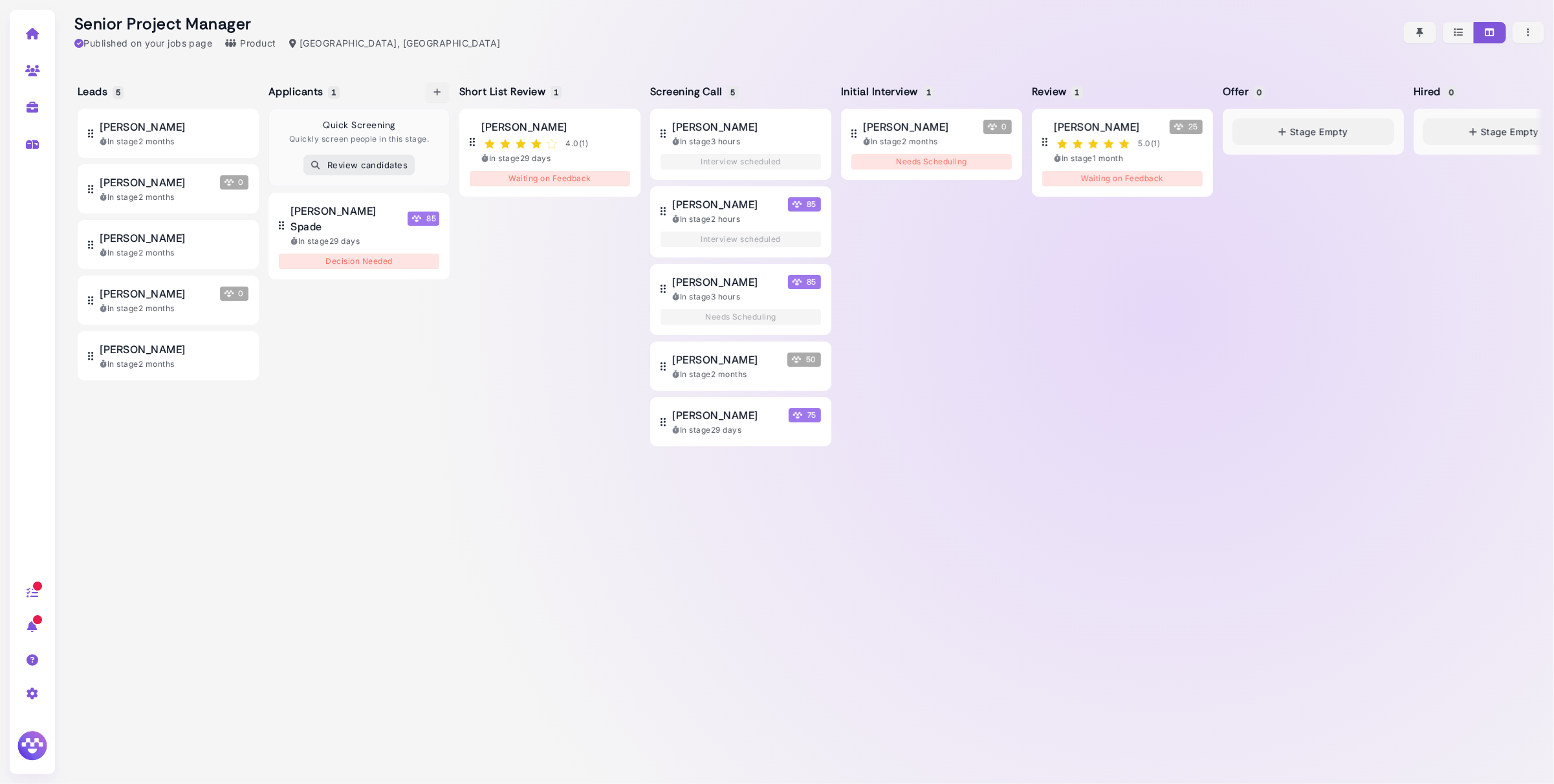
click at [440, 88] on icon "button" at bounding box center [437, 92] width 10 height 13
select select "**********"
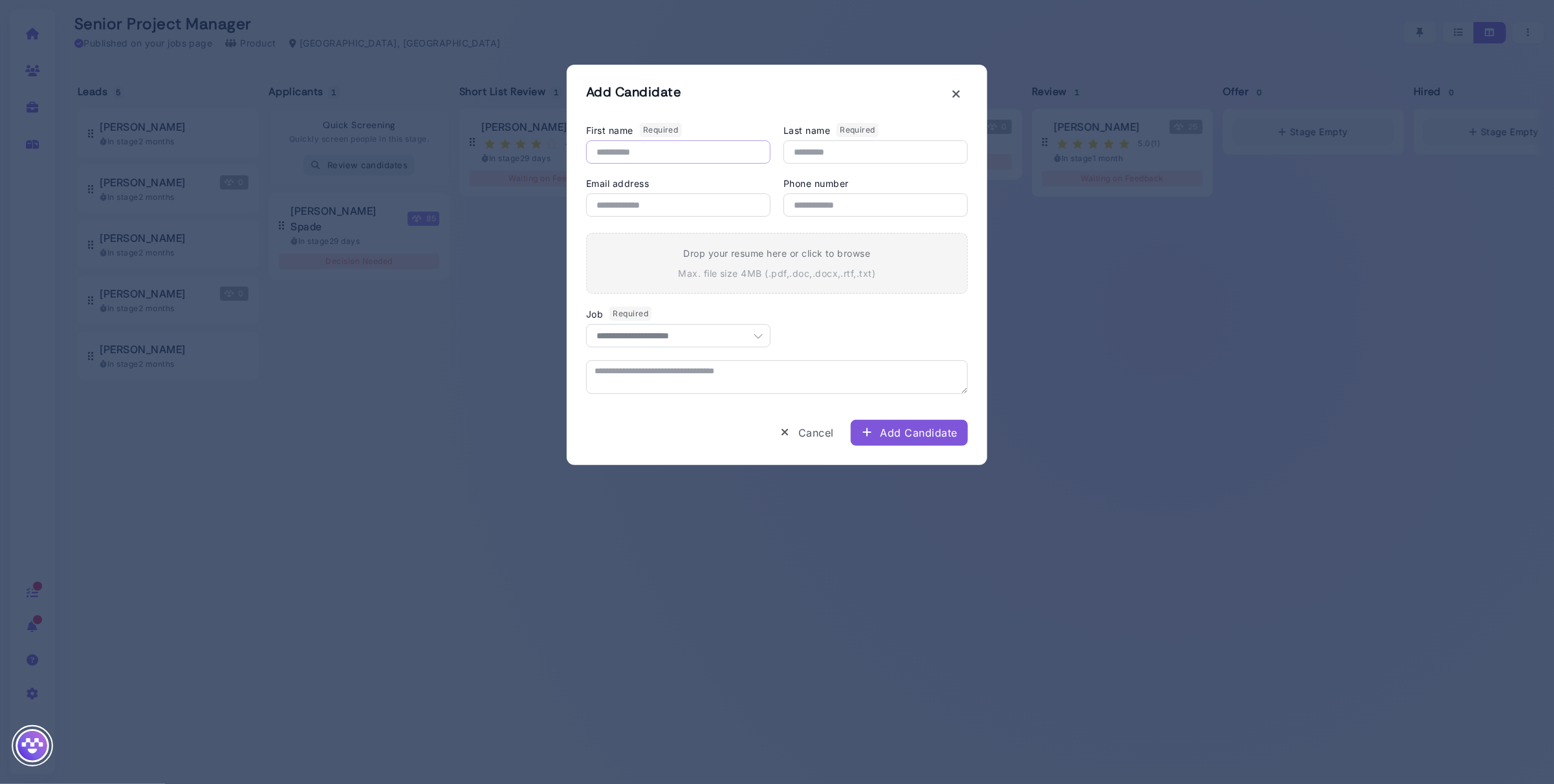
click at [632, 151] on input "First name Required" at bounding box center [679, 152] width 184 height 24
type input "****"
type input "********"
paste input "**********"
type input "**********"
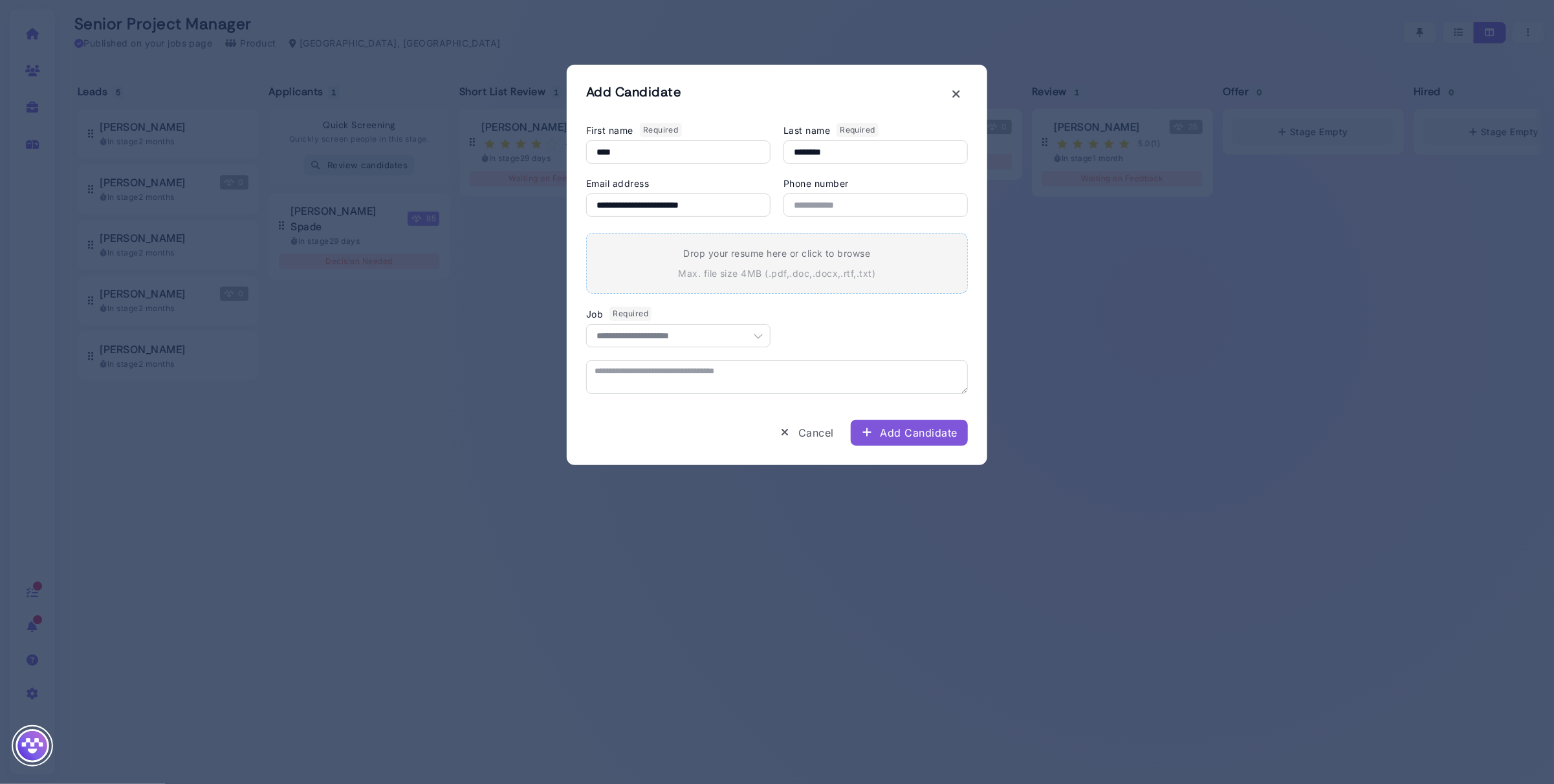
click at [724, 262] on div "Drop your resume here or click to browse Max. file size 4MB ( .pdf,.doc,.docx,.…" at bounding box center [777, 263] width 382 height 61
click at [917, 435] on div "Add Candidate" at bounding box center [909, 432] width 96 height 15
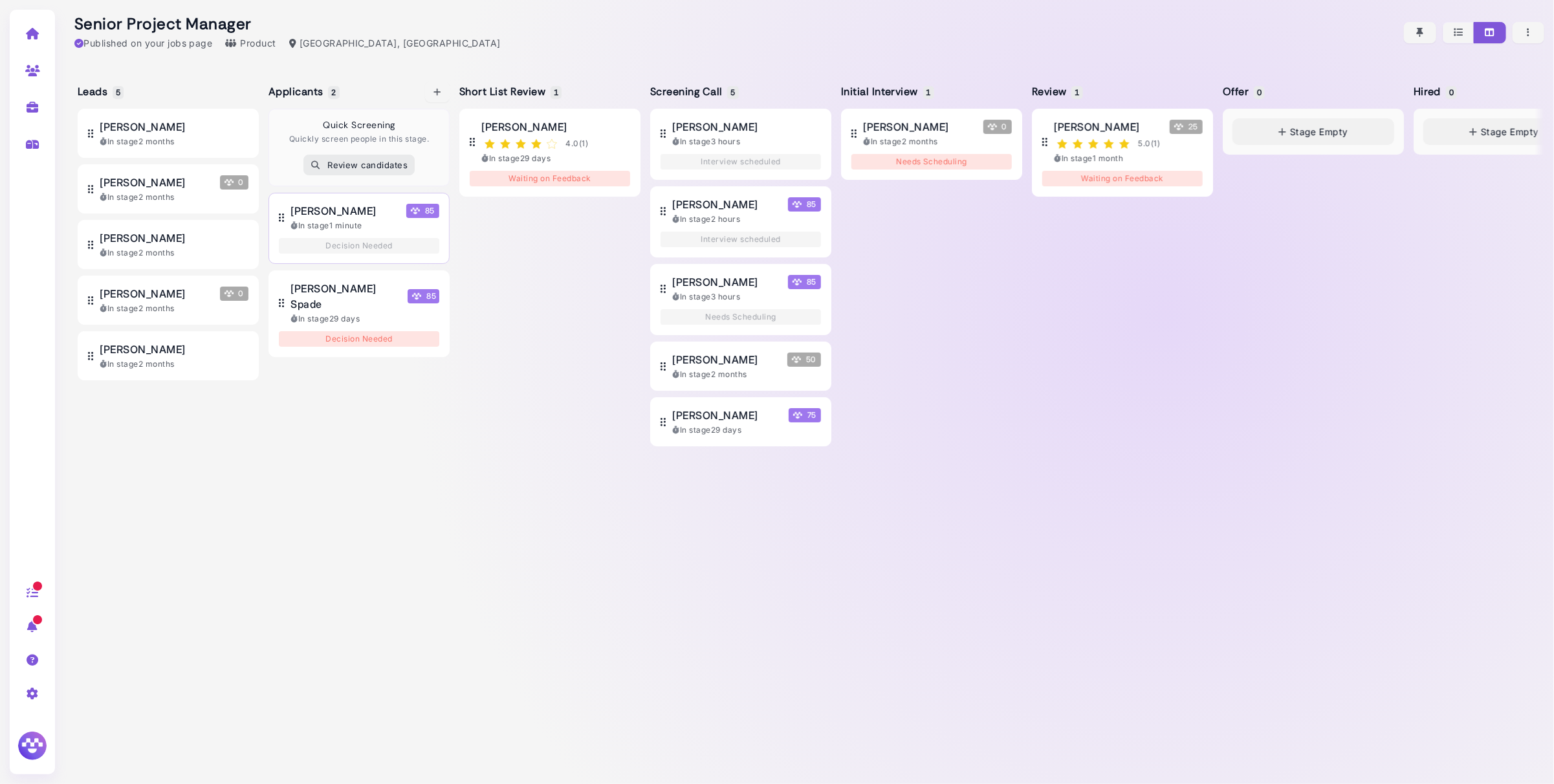
click at [376, 244] on div "Decision Needed" at bounding box center [358, 246] width 161 height 15
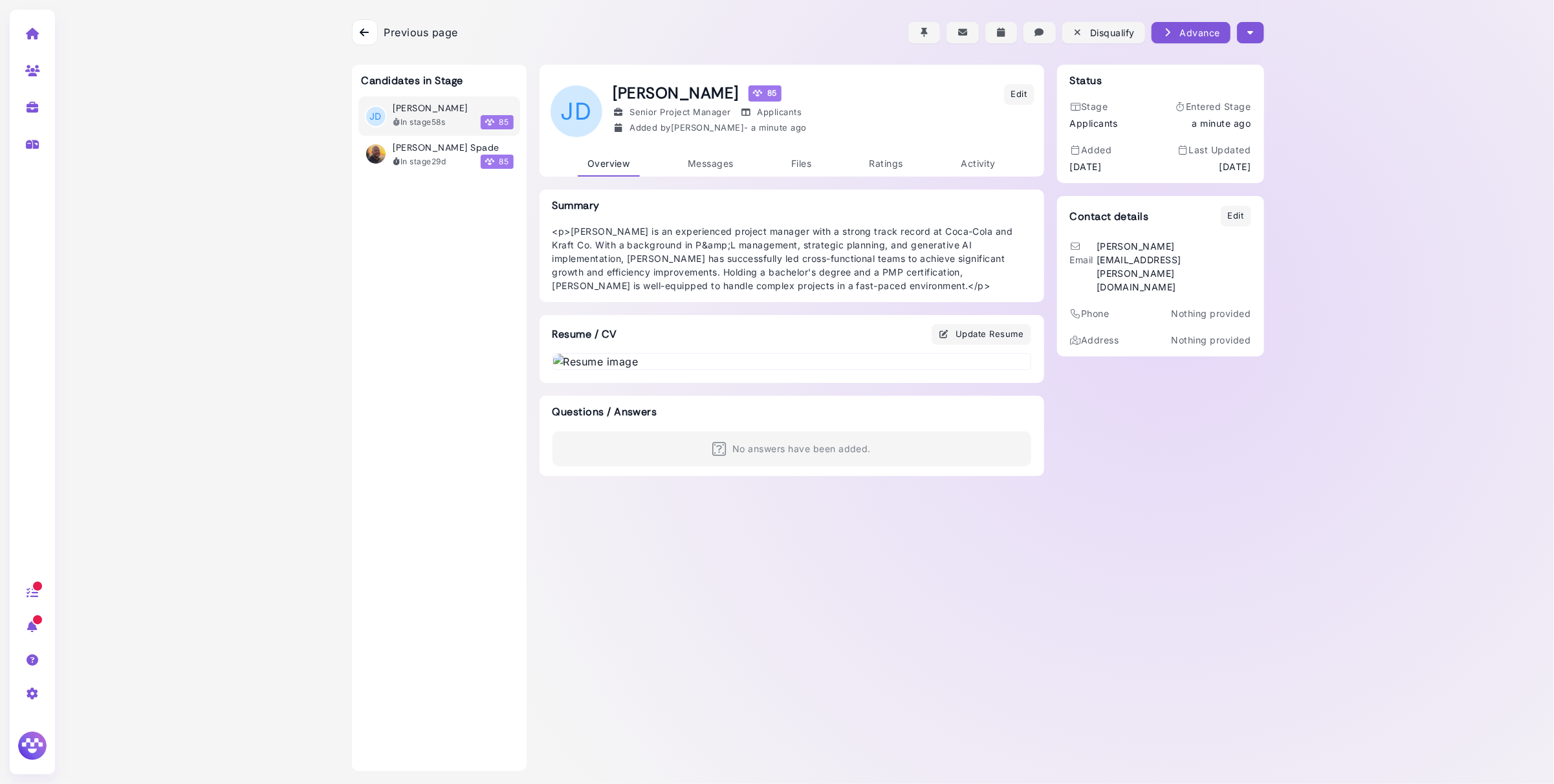
click at [1200, 39] on div "Advance" at bounding box center [1191, 32] width 58 height 13
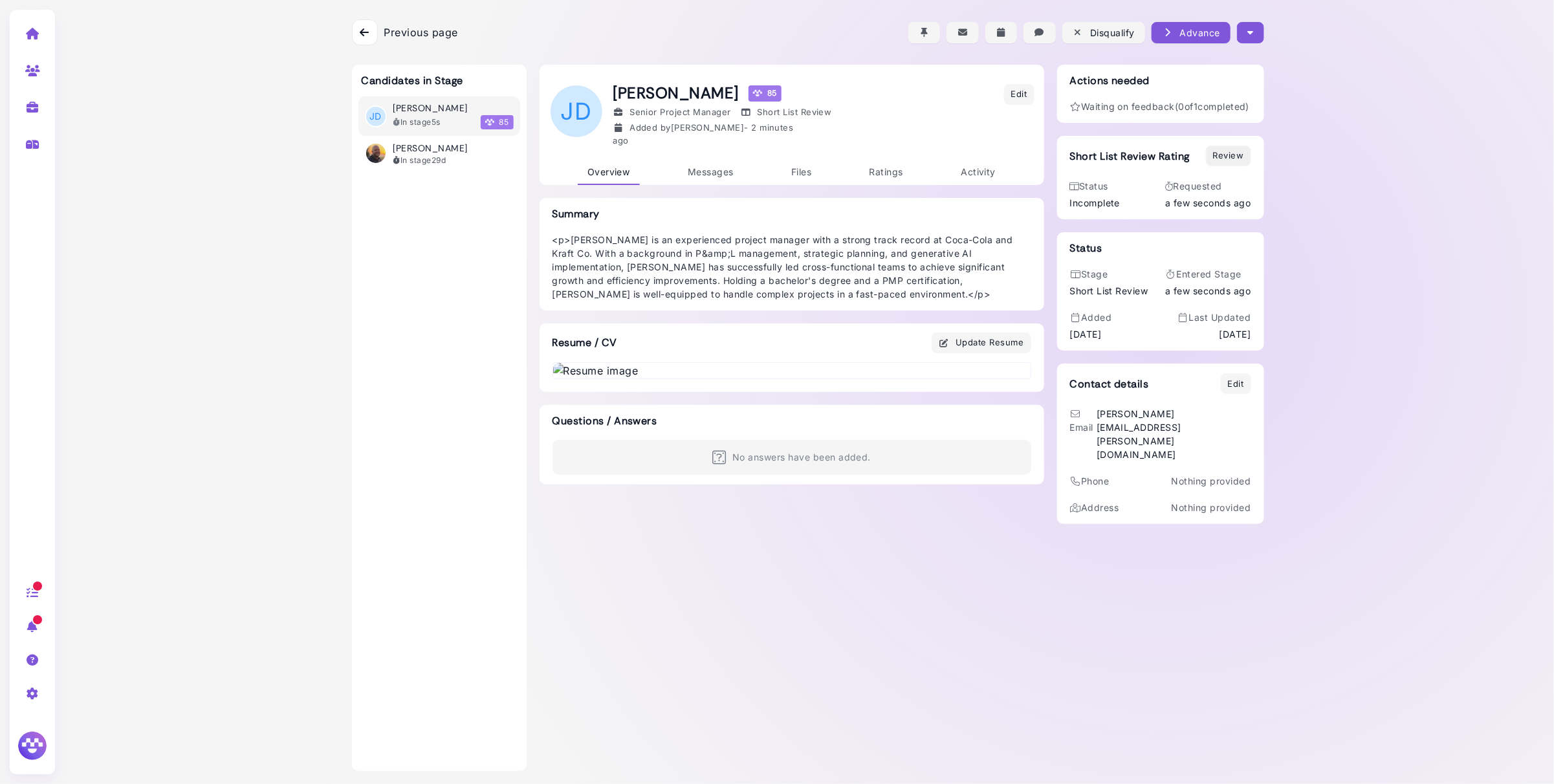
click at [1227, 163] on div "Review" at bounding box center [1229, 156] width 31 height 13
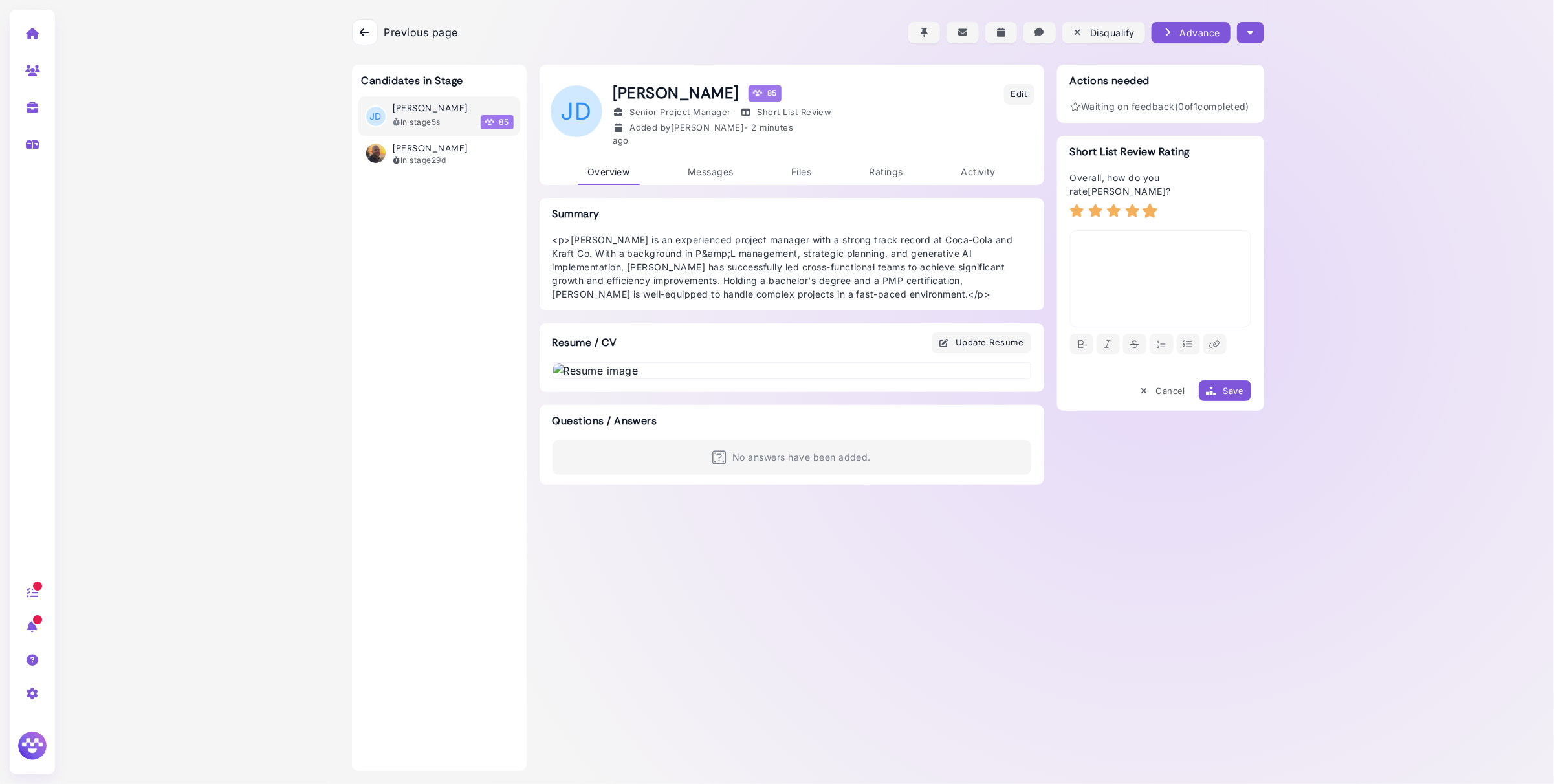
click at [1150, 216] on icon at bounding box center [1151, 210] width 17 height 14
click at [1232, 398] on button "Save" at bounding box center [1225, 391] width 51 height 21
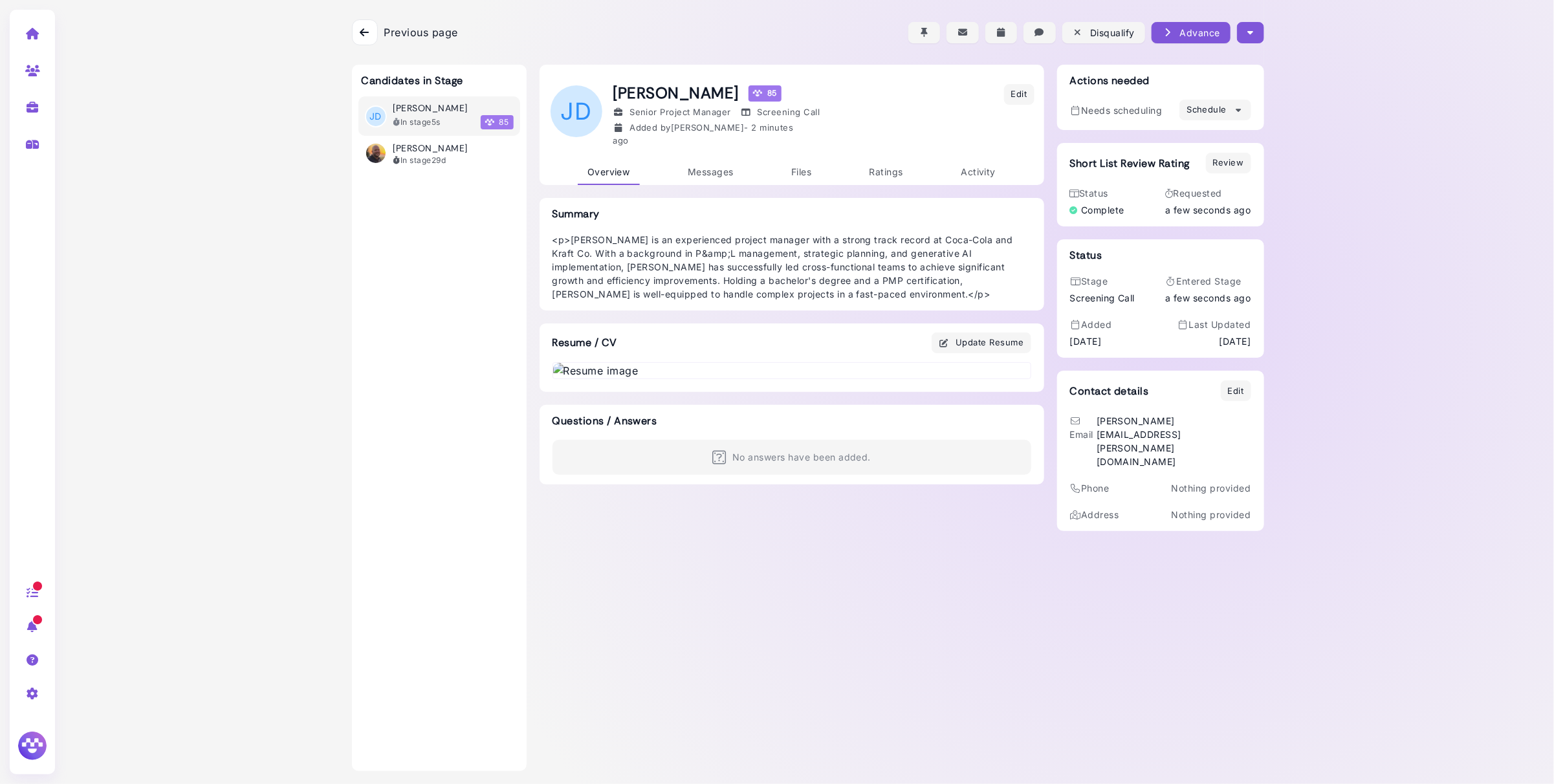
click at [376, 31] on div at bounding box center [364, 31] width 26 height 26
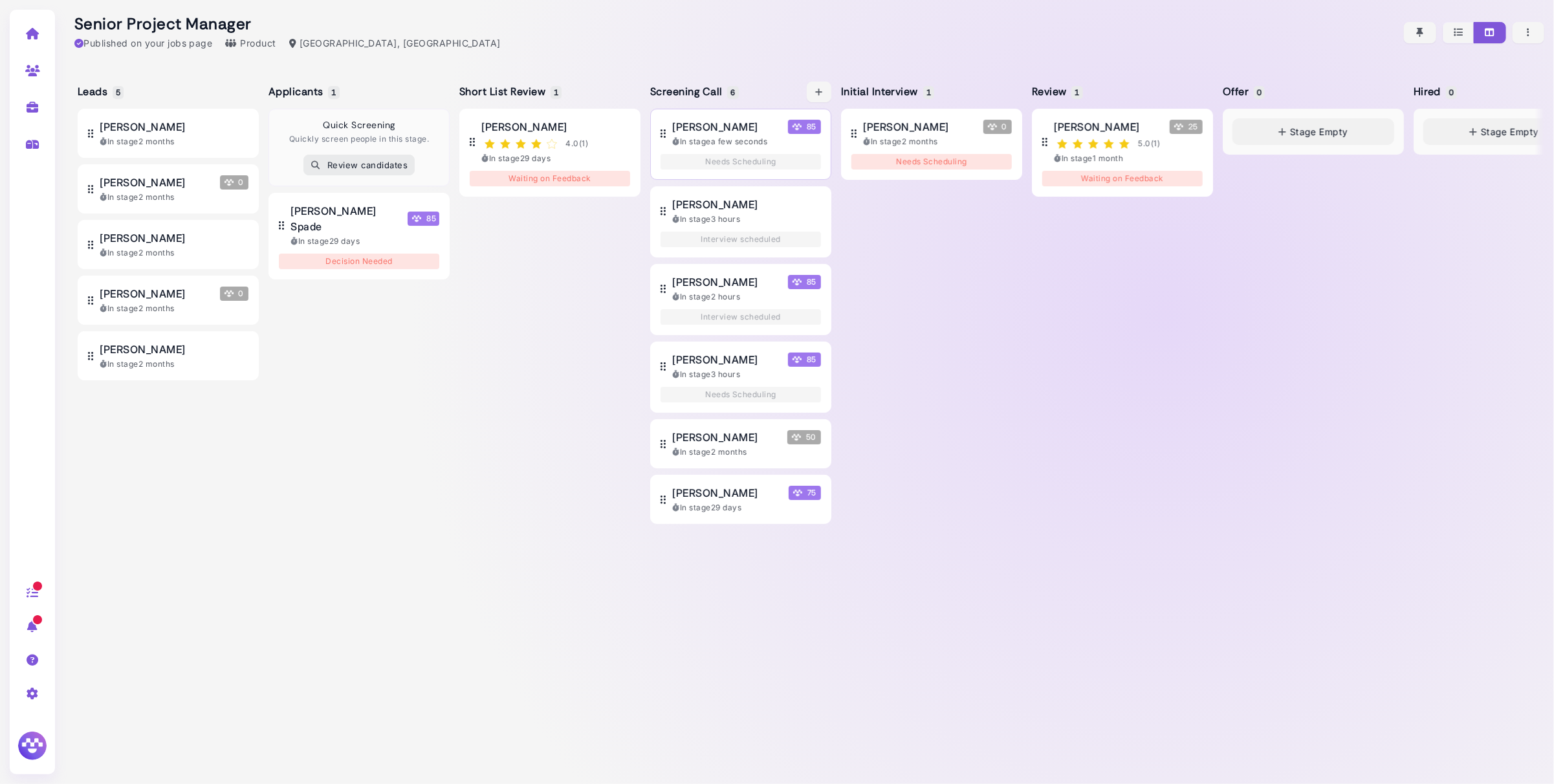
click at [748, 125] on div "[PERSON_NAME] 85" at bounding box center [746, 126] width 149 height 15
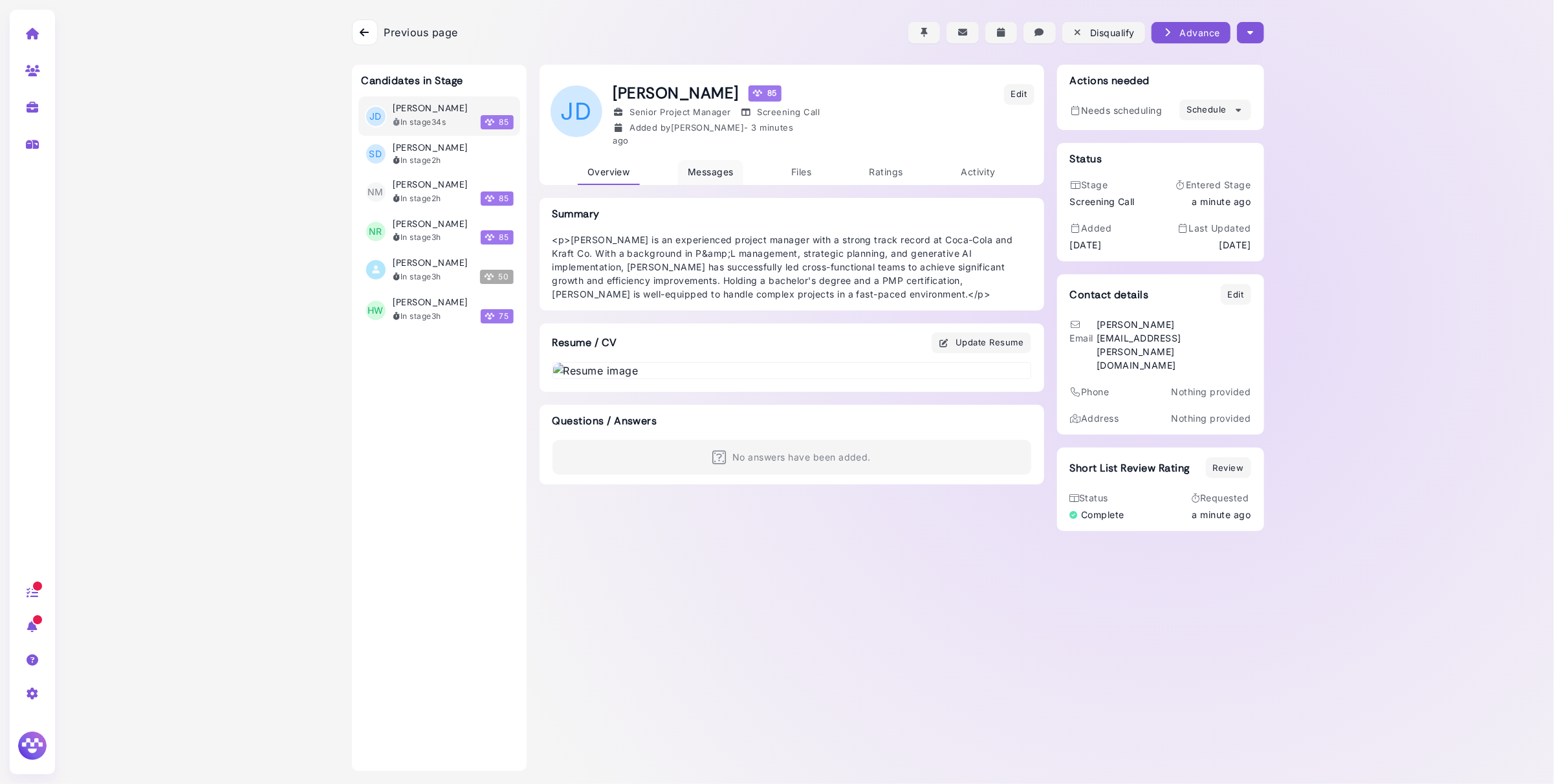
click at [718, 167] on span "Messages" at bounding box center [711, 172] width 46 height 11
